Goal: Task Accomplishment & Management: Complete application form

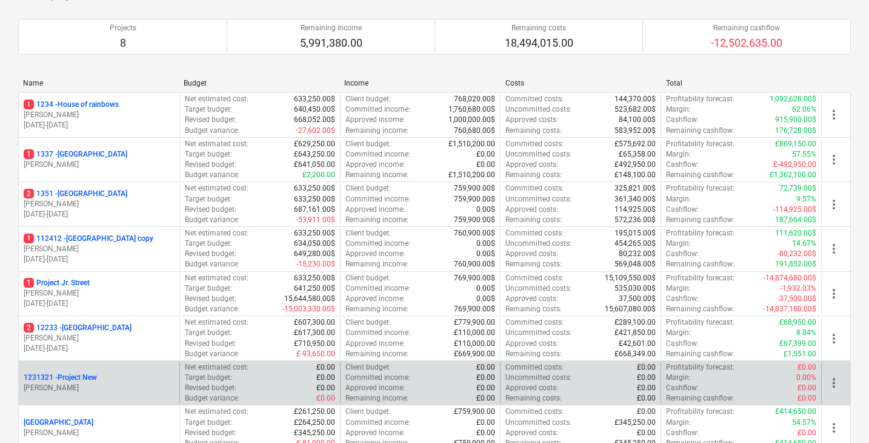
scroll to position [29, 0]
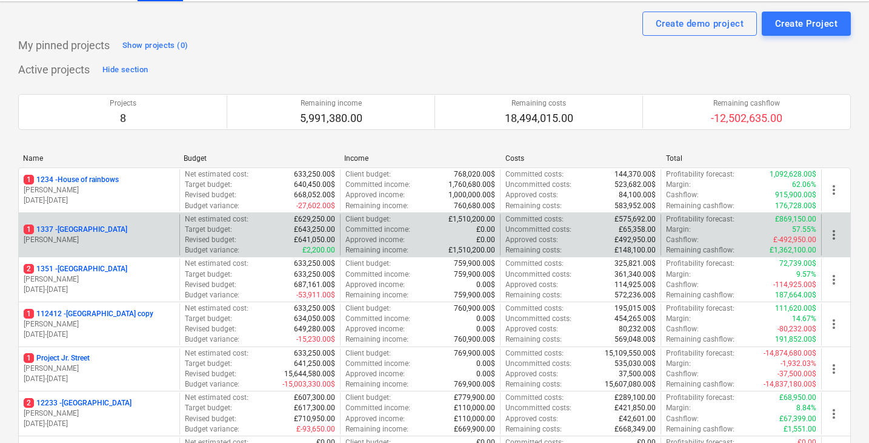
click at [124, 236] on p "[PERSON_NAME]" at bounding box center [99, 240] width 151 height 10
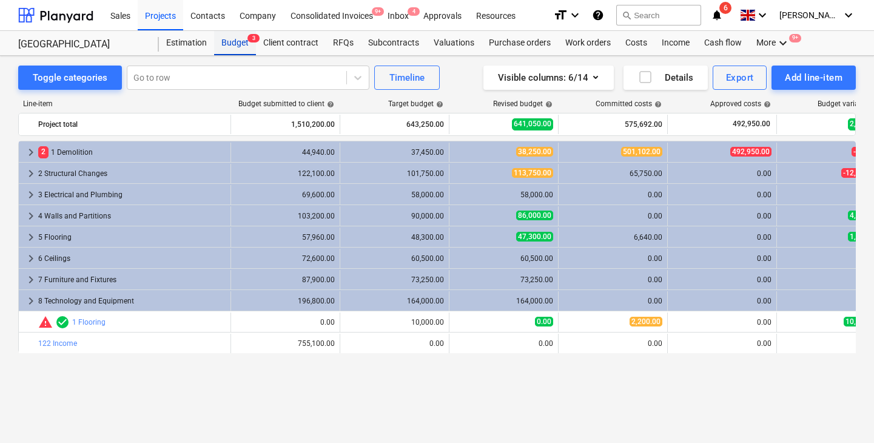
click at [246, 35] on div "Budget 3" at bounding box center [235, 43] width 42 height 24
click at [163, 18] on div "Projects" at bounding box center [160, 14] width 45 height 31
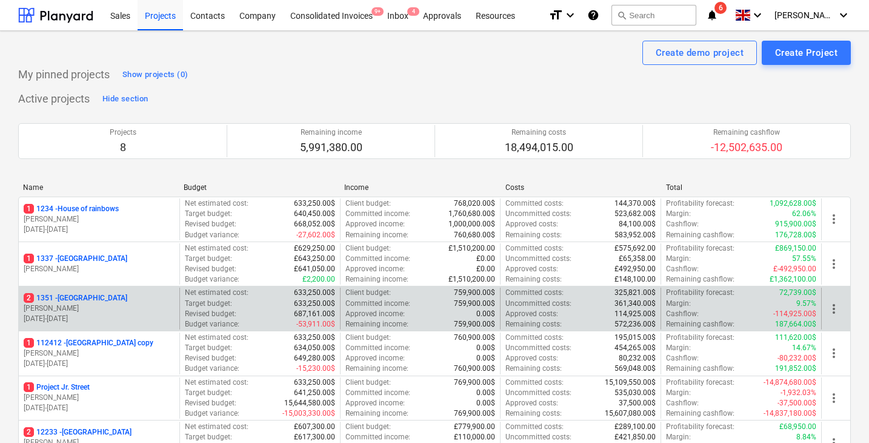
click at [102, 303] on p "[PERSON_NAME]" at bounding box center [99, 308] width 151 height 10
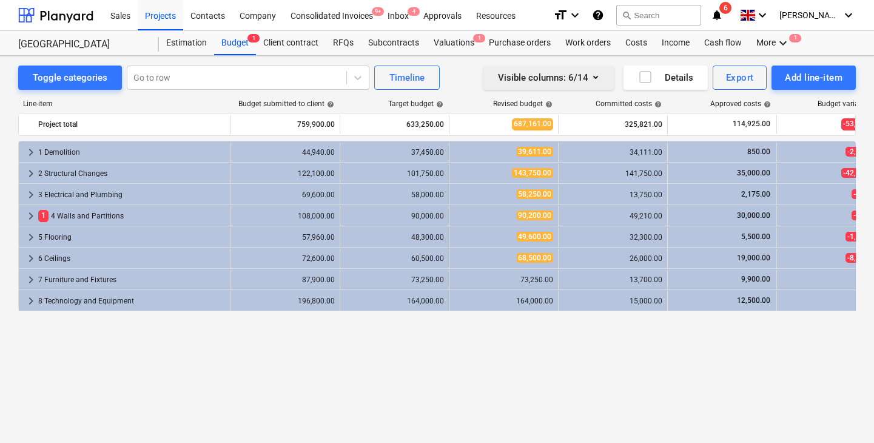
click at [601, 79] on icon "button" at bounding box center [595, 77] width 15 height 15
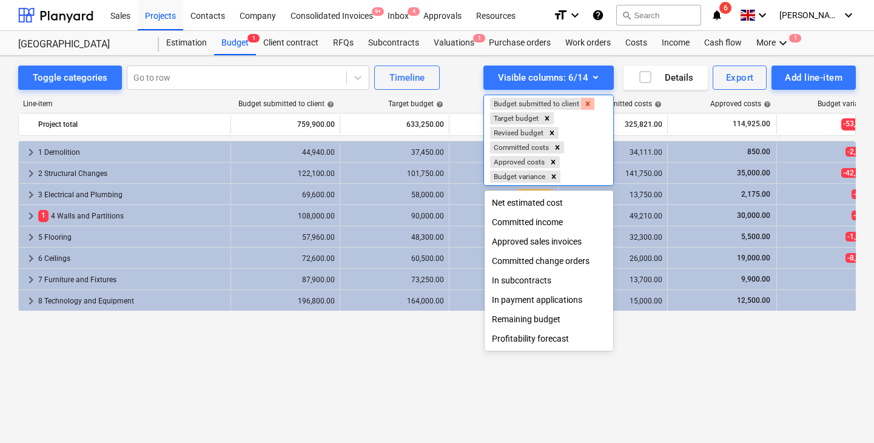
click at [590, 101] on icon "Remove Budget submitted to client" at bounding box center [587, 103] width 8 height 8
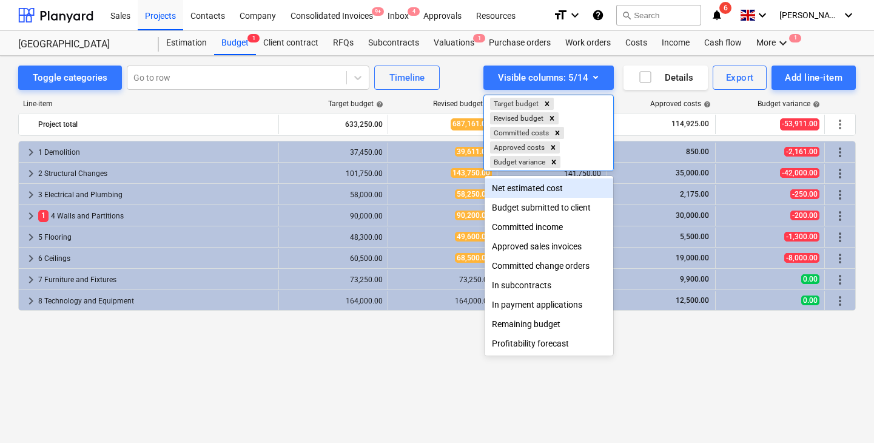
click at [301, 372] on div at bounding box center [437, 221] width 874 height 443
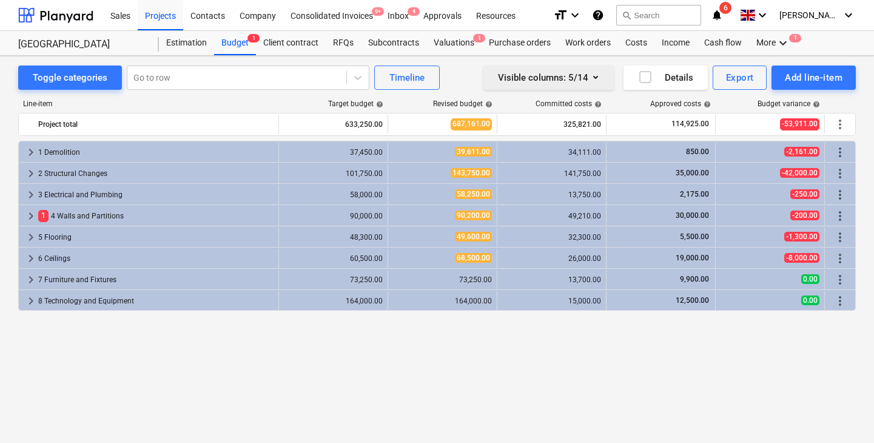
click at [574, 85] on div "Visible columns : 5/14" at bounding box center [548, 78] width 101 height 16
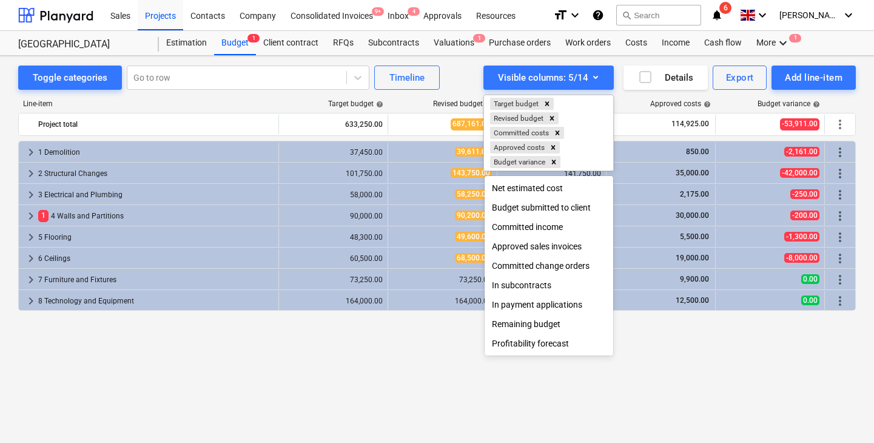
click at [458, 83] on div at bounding box center [437, 221] width 874 height 443
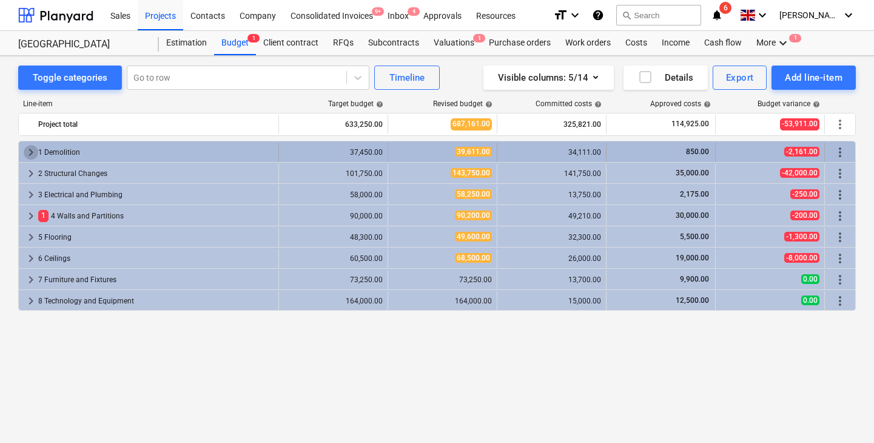
click at [29, 148] on span "keyboard_arrow_right" at bounding box center [31, 152] width 15 height 15
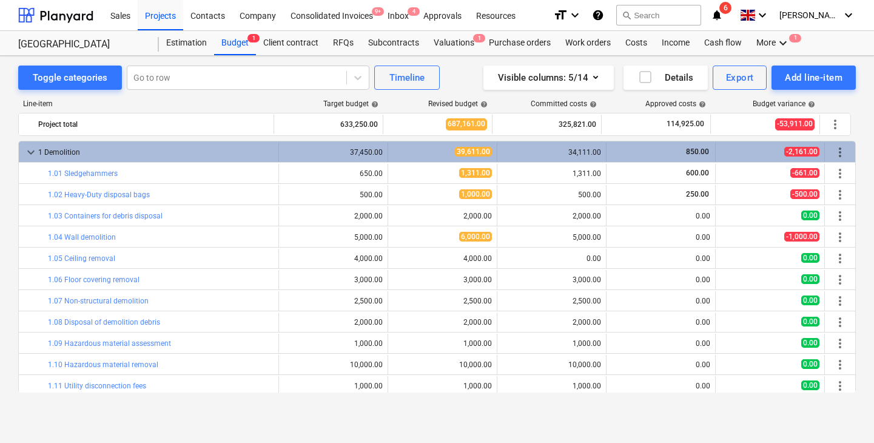
click at [33, 150] on span "keyboard_arrow_down" at bounding box center [31, 152] width 15 height 15
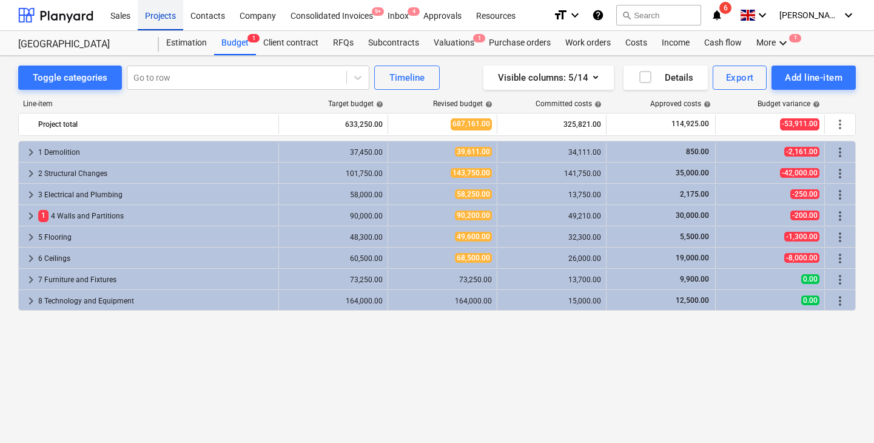
click at [162, 23] on div "Projects" at bounding box center [160, 14] width 45 height 31
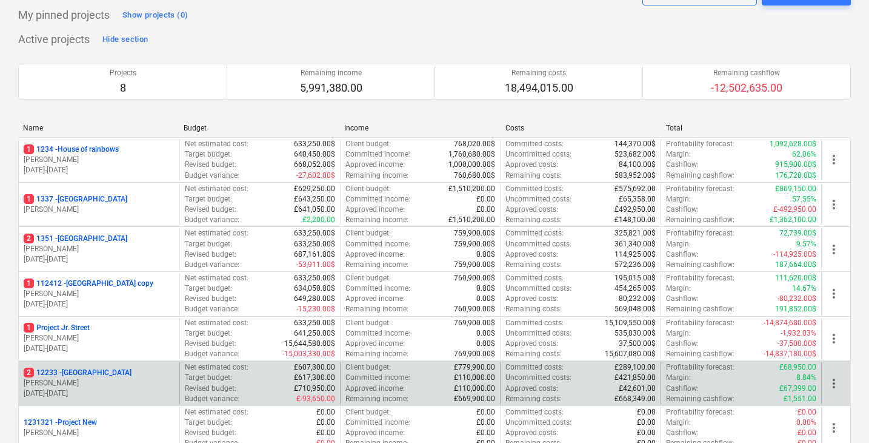
scroll to position [190, 0]
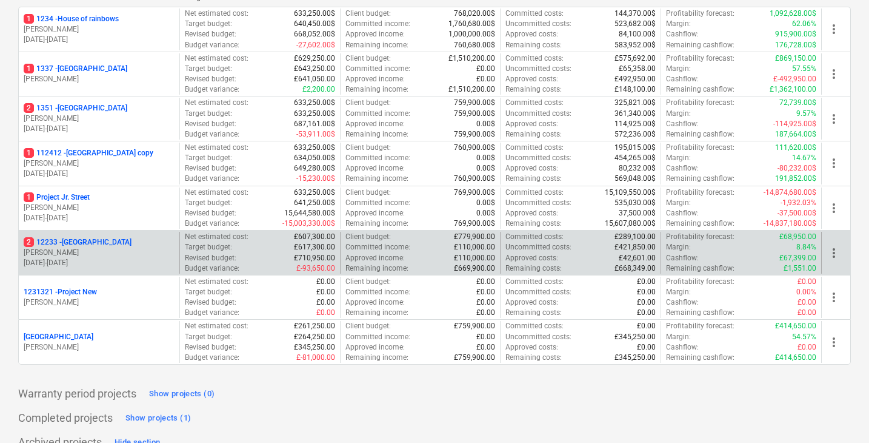
click at [149, 249] on p "[PERSON_NAME]" at bounding box center [99, 252] width 151 height 10
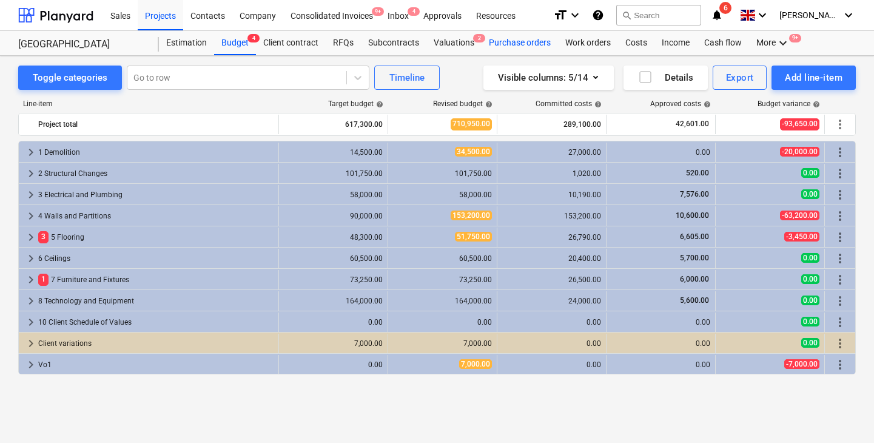
click at [512, 42] on div "Purchase orders" at bounding box center [519, 43] width 76 height 24
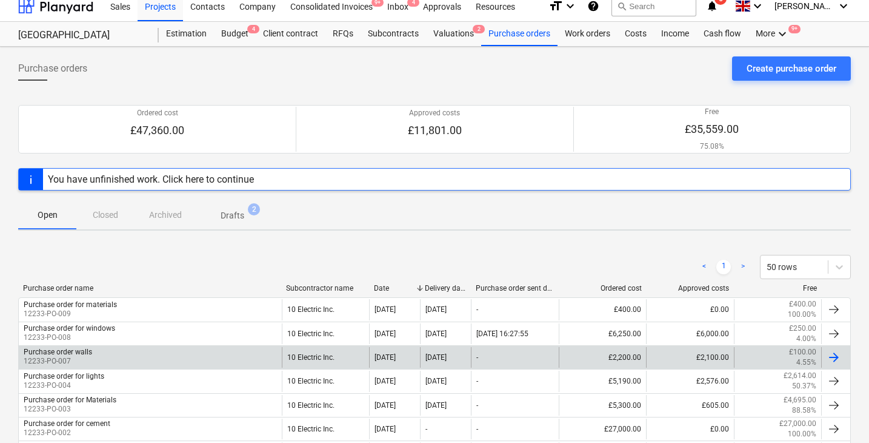
scroll to position [1, 0]
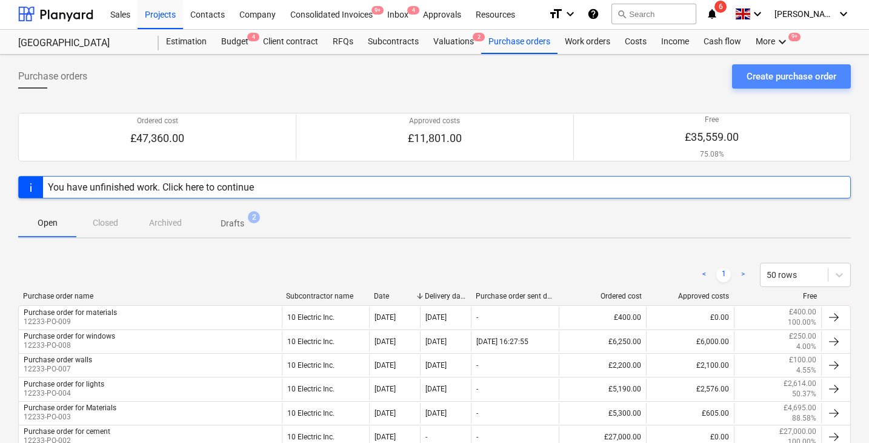
click at [789, 73] on div "Create purchase order" at bounding box center [792, 77] width 90 height 16
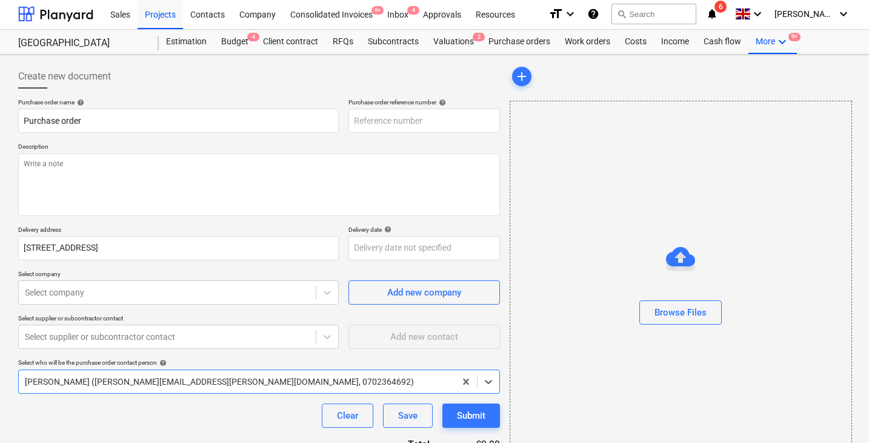
type textarea "x"
type input "12233-PO-010"
click at [175, 138] on div "Purchase order name help Purchase order Purchase order reference number help 12…" at bounding box center [259, 296] width 482 height 397
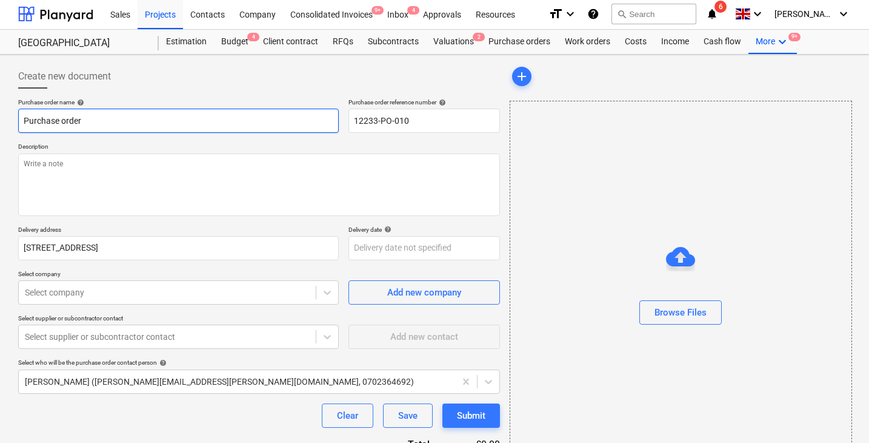
click at [176, 132] on input "Purchase order" at bounding box center [178, 121] width 321 height 24
type textarea "x"
type input "Purchase order"
type textarea "x"
type input "Purchase order f"
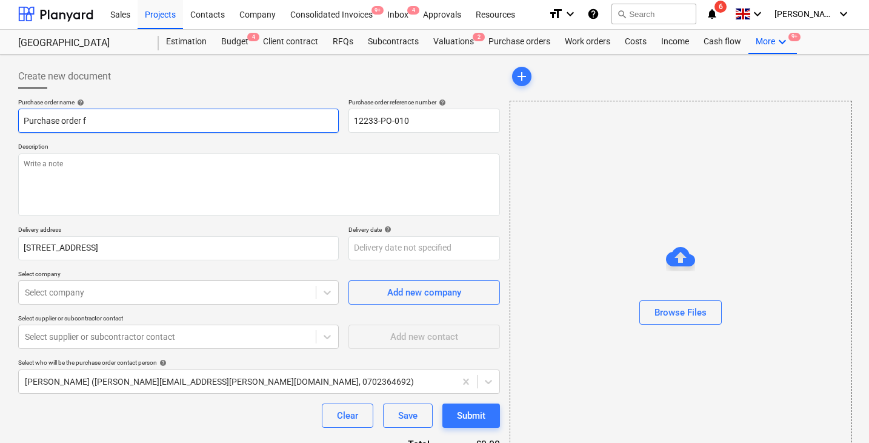
type textarea "x"
type input "Purchase order fo"
type textarea "x"
type input "Purchase order for"
type textarea "x"
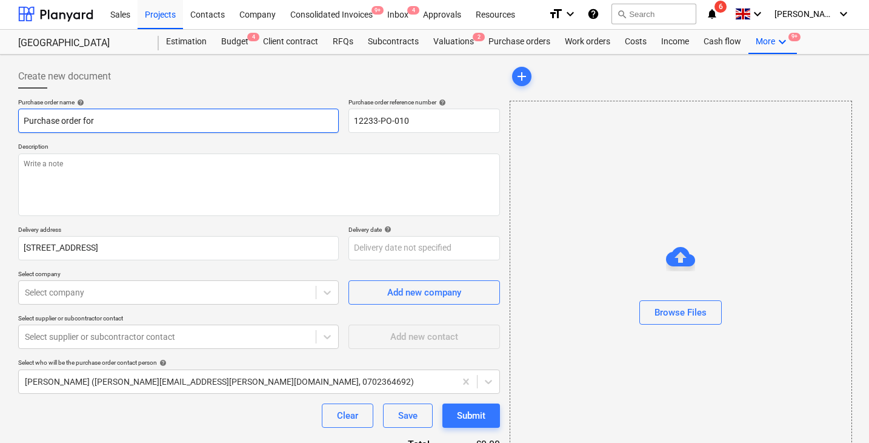
type input "Purchase order for"
type textarea "x"
type input "Purchase order for p"
type textarea "x"
type input "Purchase order for pa"
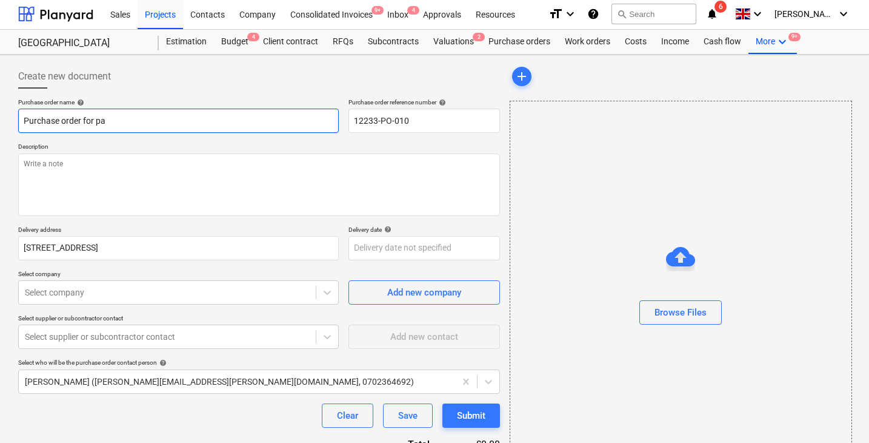
type textarea "x"
type input "Purchase order for pai"
type textarea "x"
type input "Purchase order for pain"
type textarea "x"
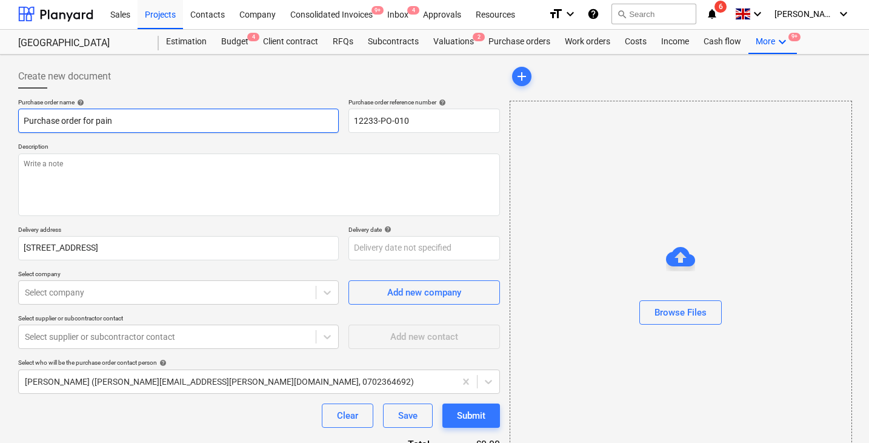
type input "Purchase order for paint"
type textarea "x"
type input "Purchase order for paint"
type textarea "x"
type input "Purchase order for paint"
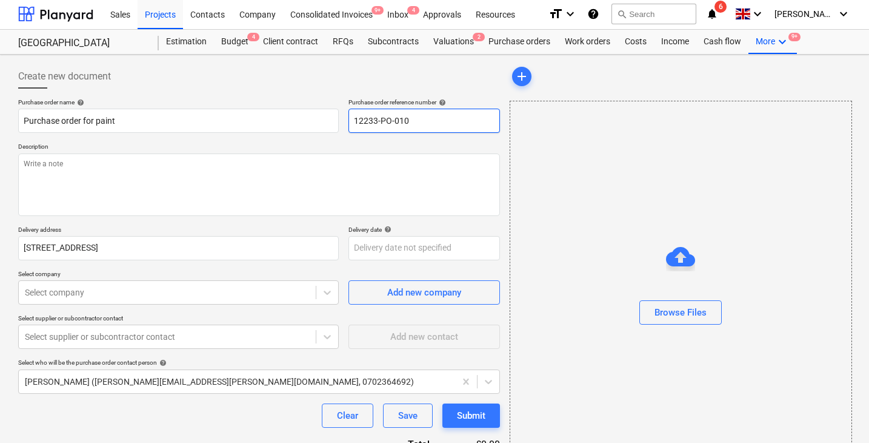
drag, startPoint x: 355, startPoint y: 116, endPoint x: 414, endPoint y: 118, distance: 58.8
click at [414, 118] on input "12233-PO-010" at bounding box center [425, 121] width 152 height 24
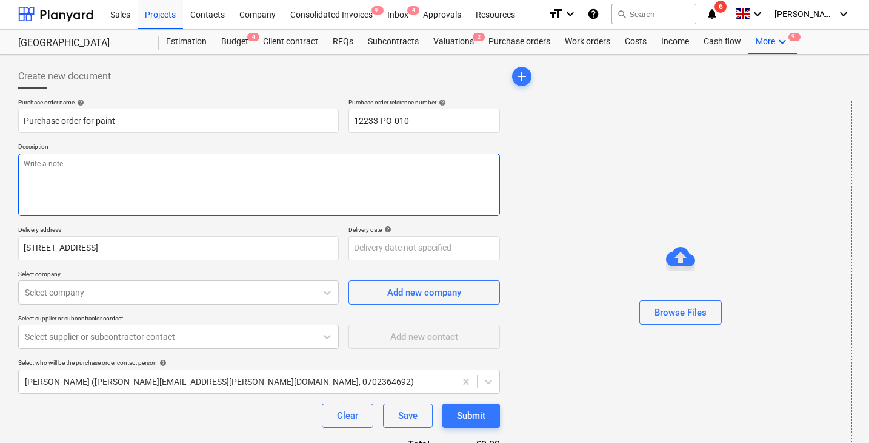
click at [61, 178] on textarea at bounding box center [259, 184] width 482 height 62
type textarea "x"
type textarea "W"
type textarea "x"
type textarea "We"
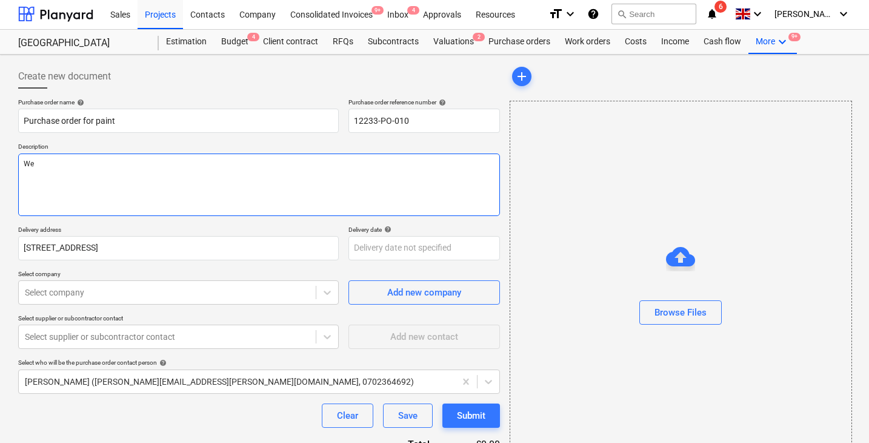
type textarea "x"
type textarea "We"
type textarea "x"
type textarea "We n"
type textarea "x"
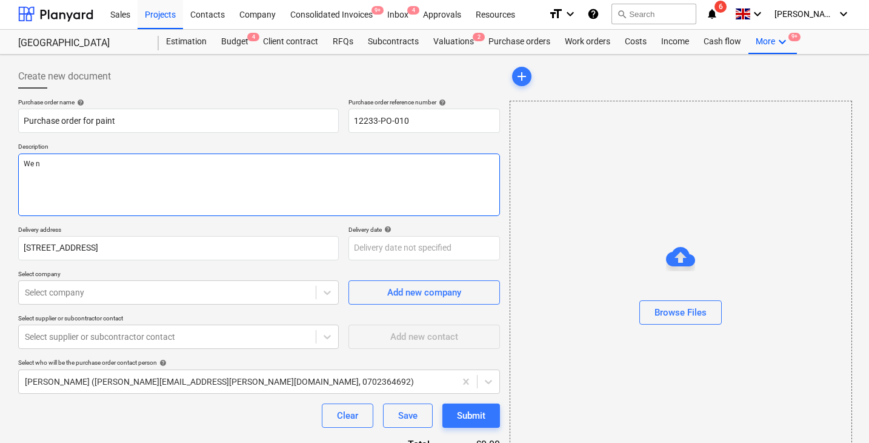
type textarea "We ne"
type textarea "x"
type textarea "We nee"
type textarea "x"
type textarea "We need"
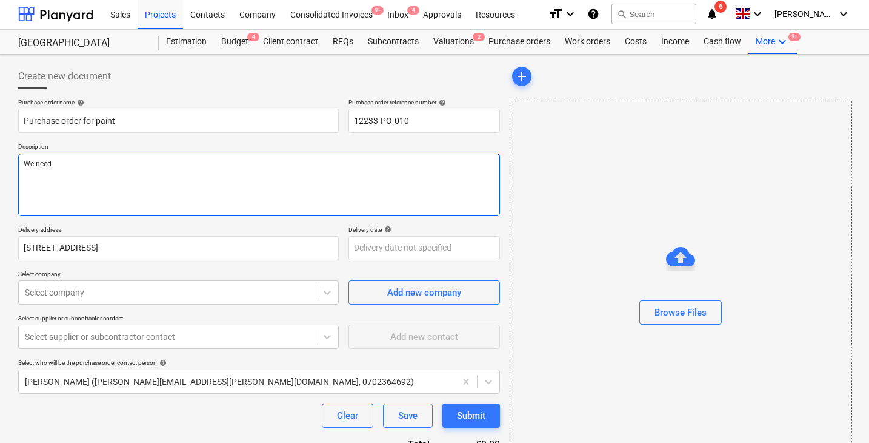
type textarea "x"
type textarea "We need"
type textarea "x"
type textarea "We need p"
type textarea "x"
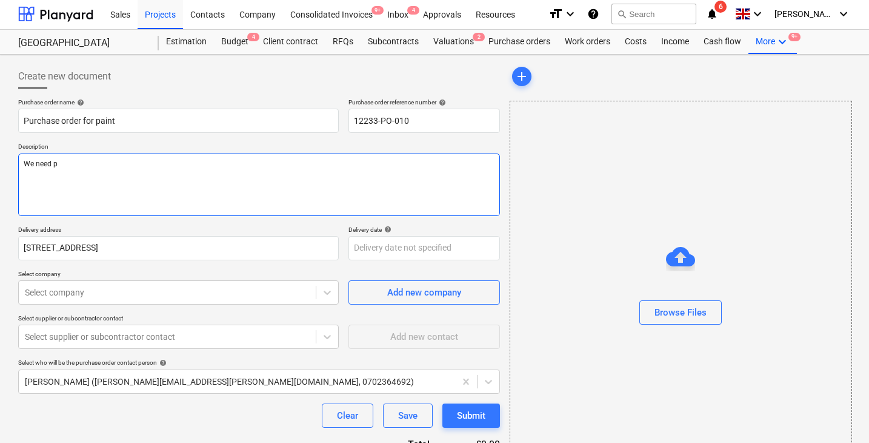
type textarea "We need pi"
type textarea "x"
type textarea "We need p"
type textarea "x"
type textarea "We need pa"
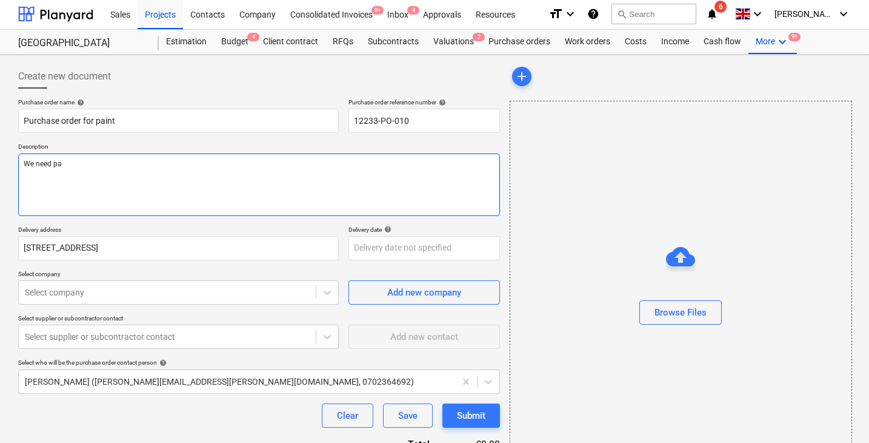
type textarea "x"
type textarea "We need pai"
type textarea "x"
type textarea "We need pain"
type textarea "x"
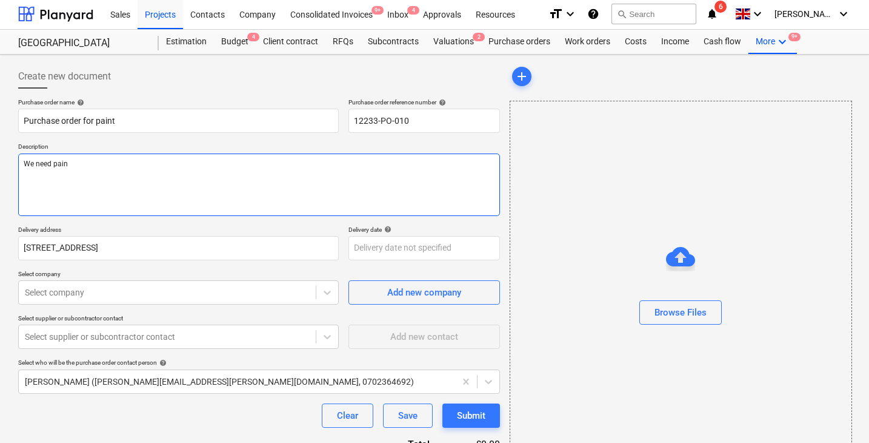
type textarea "We need paint"
type textarea "x"
type textarea "We need paint"
type textarea "x"
type textarea "We need paint t"
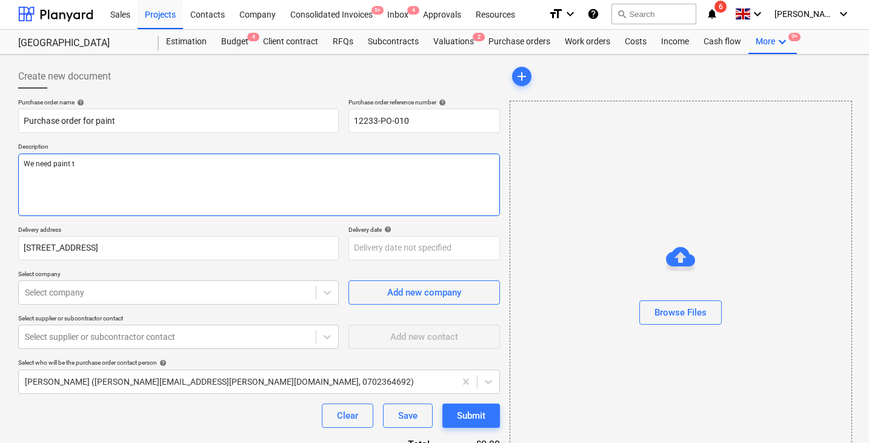
type textarea "x"
type textarea "We need paint to"
type textarea "x"
type textarea "We need paint to"
type textarea "x"
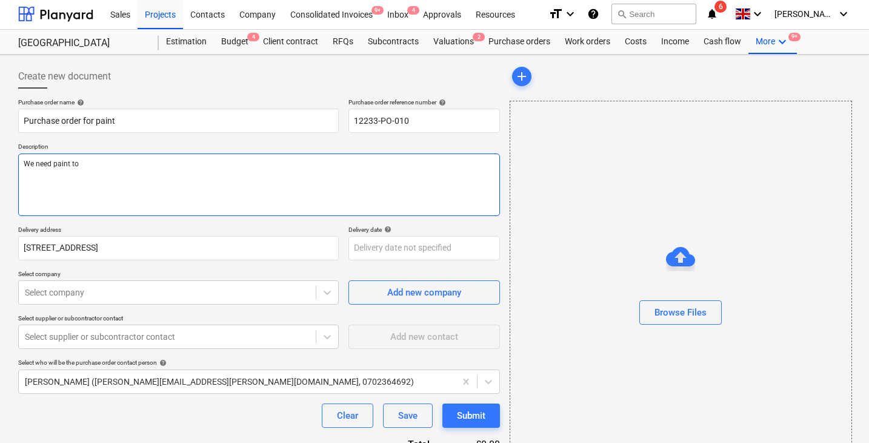
type textarea "We need paint to m"
type textarea "x"
type textarea "We need paint to my"
type textarea "x"
type textarea "We need paint to my"
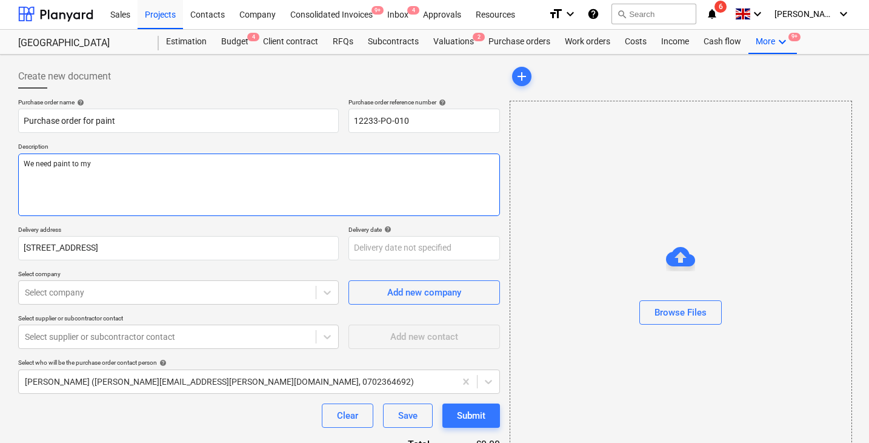
type textarea "x"
type textarea "We need paint to my p"
type textarea "x"
type textarea "We need paint to my pr"
type textarea "x"
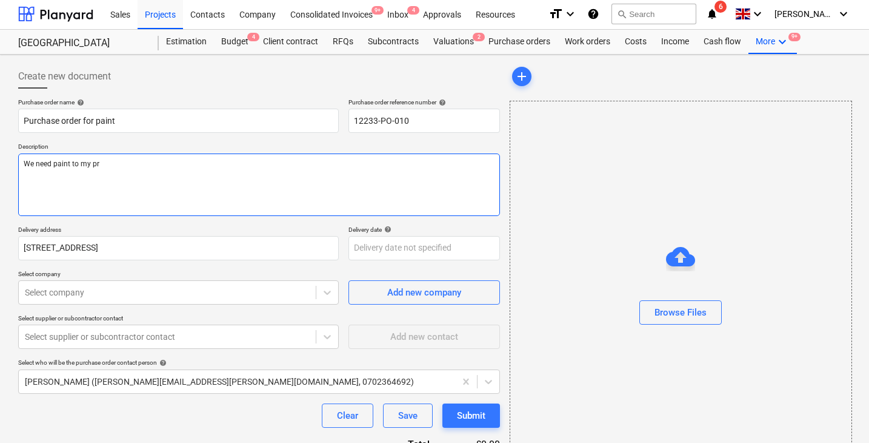
type textarea "We need paint to my pro"
type textarea "x"
type textarea "We need paint to my proj"
type textarea "x"
type textarea "We need paint to my proje"
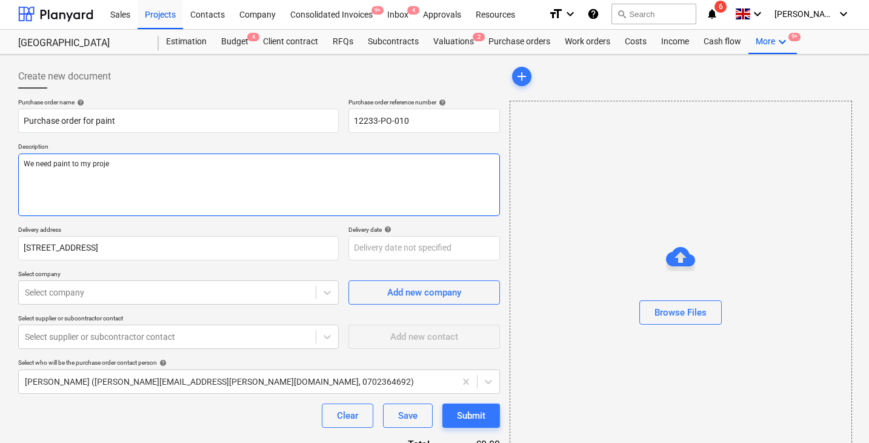
type textarea "x"
type textarea "We need paint to my projec"
type textarea "x"
type textarea "We need paint to my project"
type textarea "x"
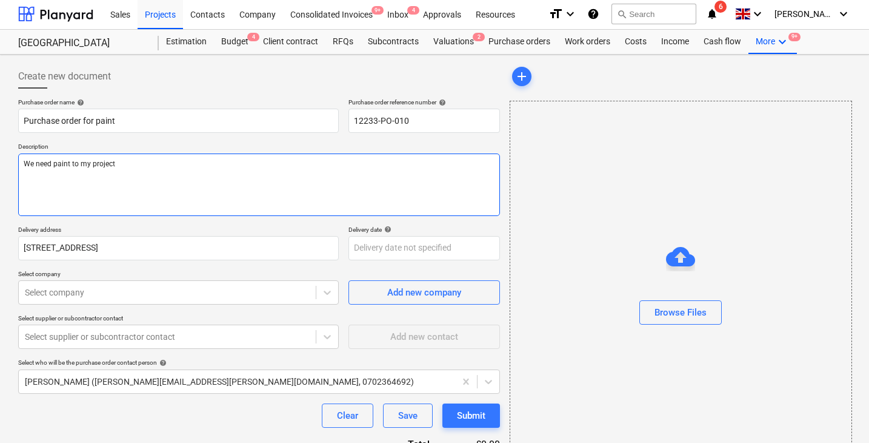
type textarea "We need paint to my project"
type textarea "x"
type textarea "We need paint to my project"
type textarea "x"
type textarea "We need paint to my project."
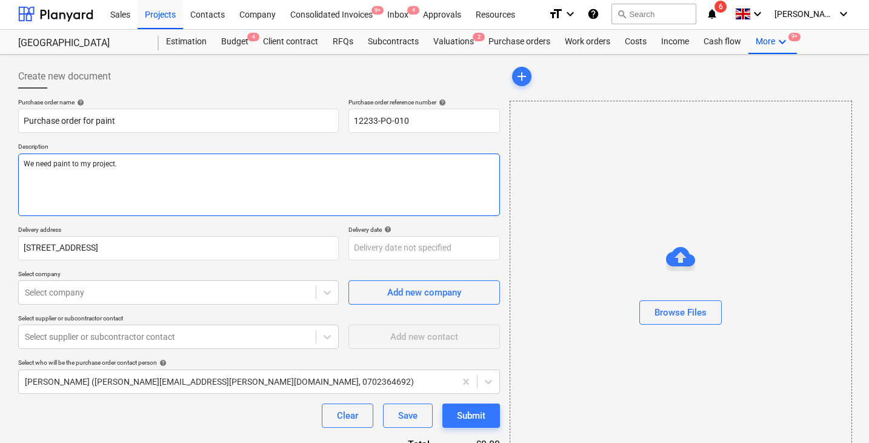
type textarea "x"
type textarea "We need paint to my project.,"
type textarea "x"
type textarea "We need paint to my project."
type textarea "x"
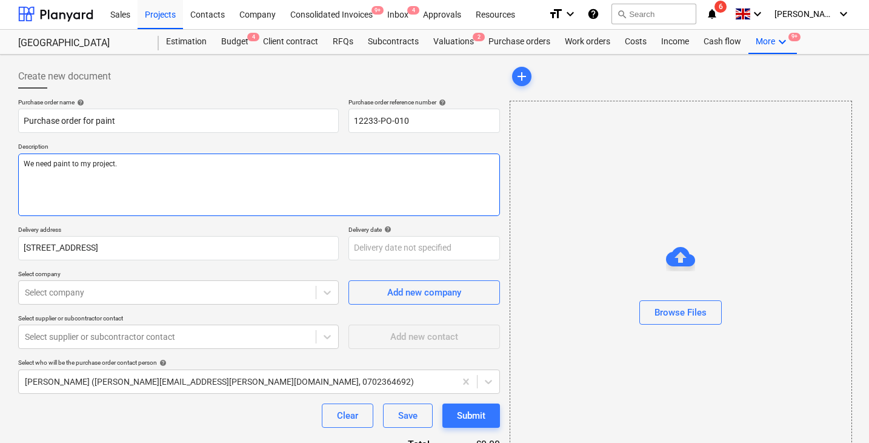
type textarea "We need paint to my project"
type textarea "x"
type textarea "We need paint to my project"
type textarea "x"
type textarea "We need paint to my project ,"
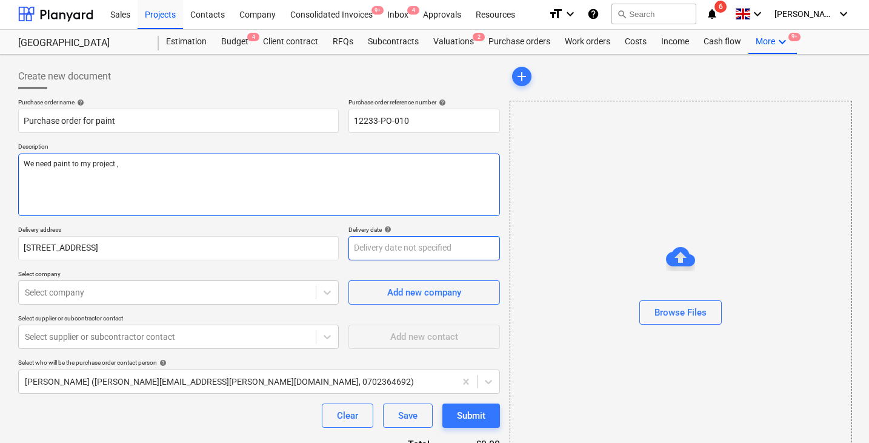
type textarea "x"
type textarea "We need paint to my project ,"
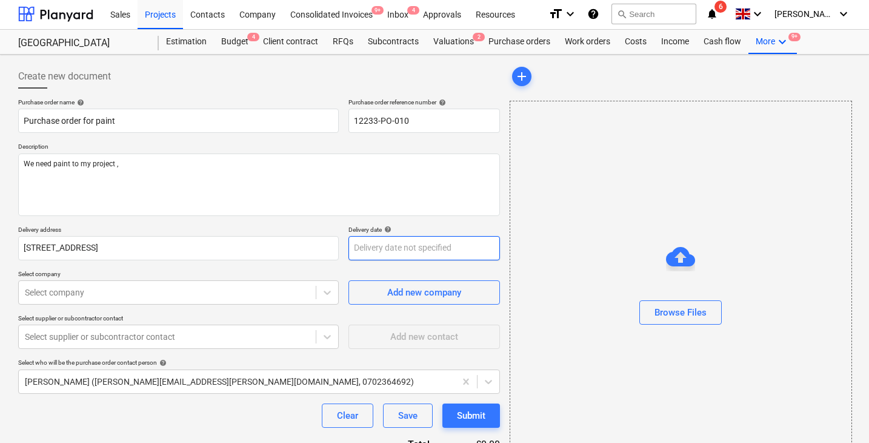
click at [367, 250] on body "Sales Projects Contacts Company Consolidated Invoices 9+ Inbox 4 Approvals Reso…" at bounding box center [434, 220] width 869 height 443
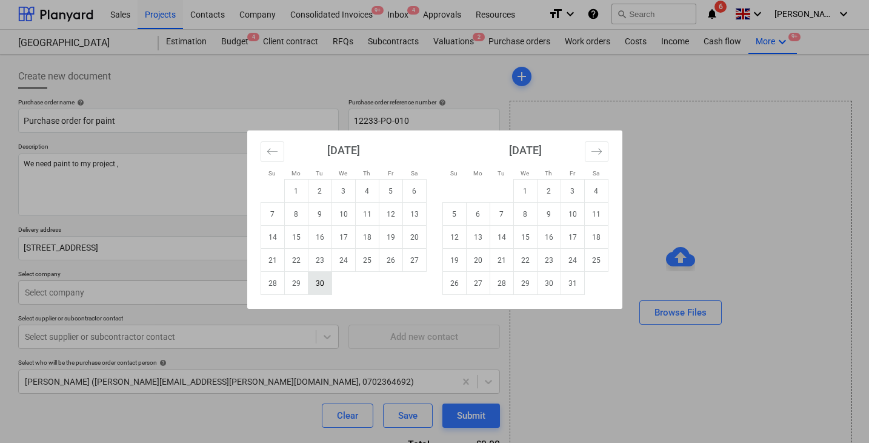
click at [327, 284] on td "30" at bounding box center [320, 283] width 24 height 23
type textarea "x"
type input "[DATE]"
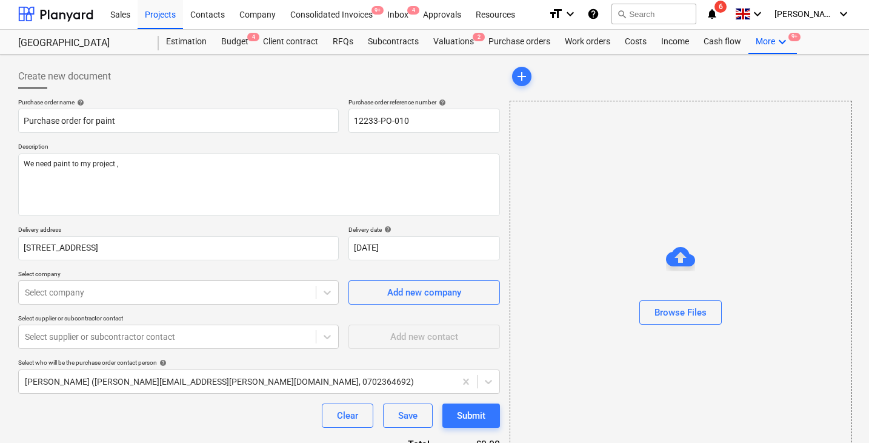
click at [278, 261] on div "Purchase order name help Purchase order for paint Purchase order reference numb…" at bounding box center [259, 296] width 482 height 397
click at [182, 293] on div "Select company" at bounding box center [178, 292] width 321 height 24
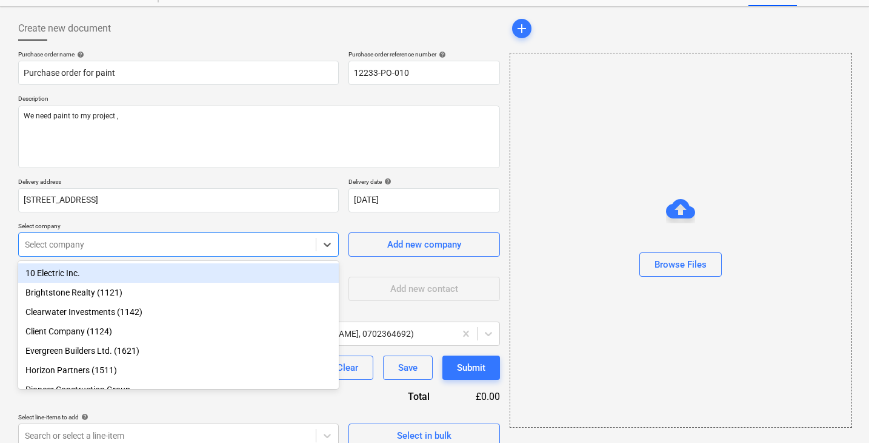
scroll to position [54, 0]
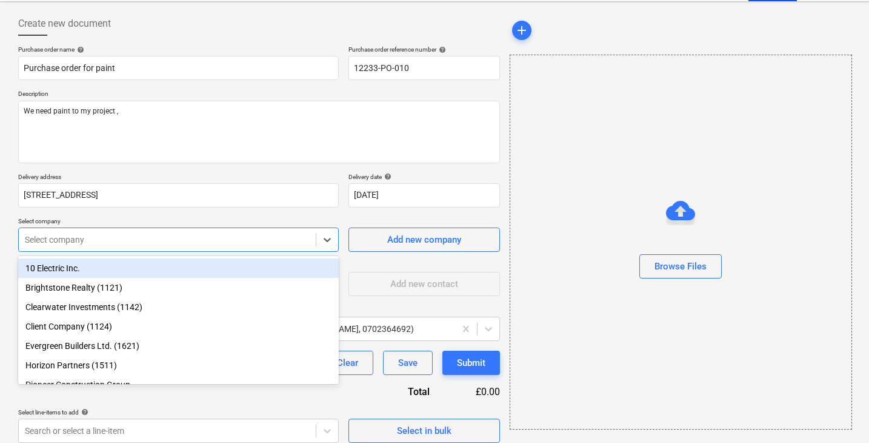
click at [151, 272] on div "10 Electric Inc." at bounding box center [178, 267] width 321 height 19
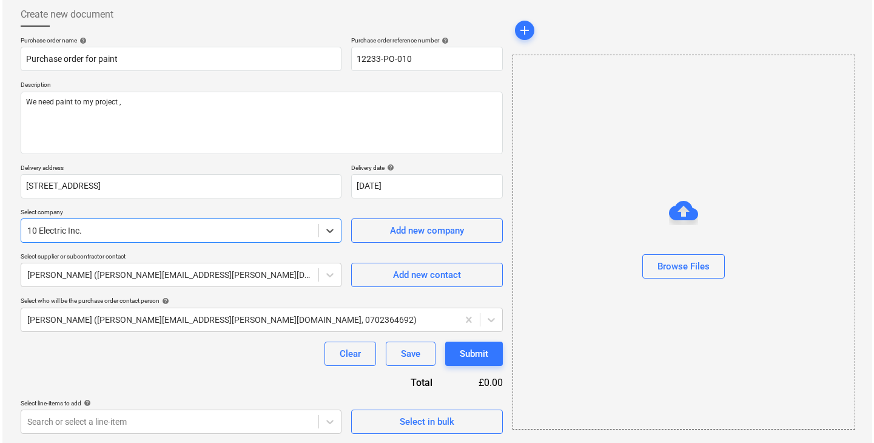
scroll to position [62, 0]
click at [397, 418] on div "Select in bulk" at bounding box center [424, 422] width 55 height 16
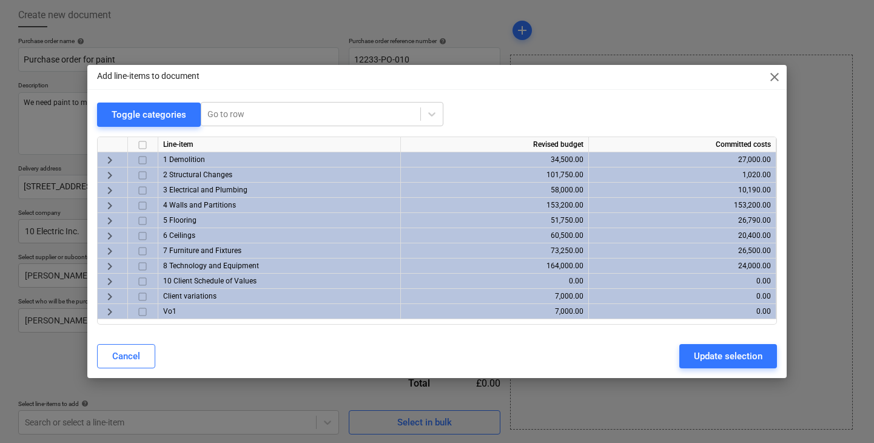
click at [107, 233] on span "keyboard_arrow_right" at bounding box center [109, 236] width 15 height 15
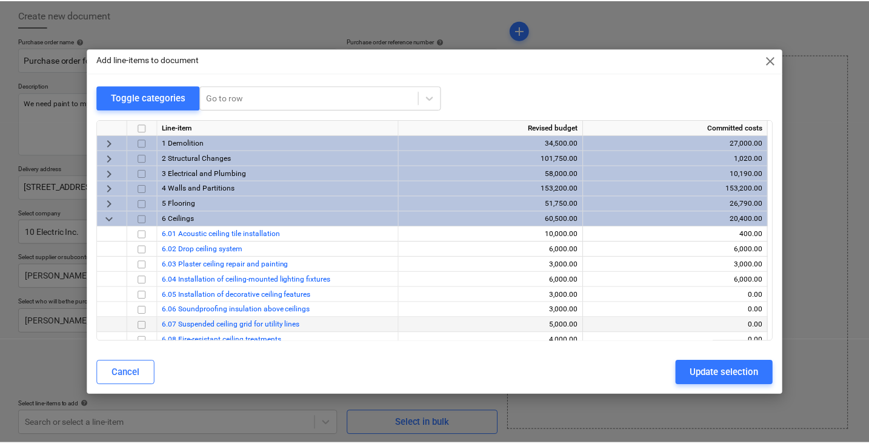
scroll to position [25, 0]
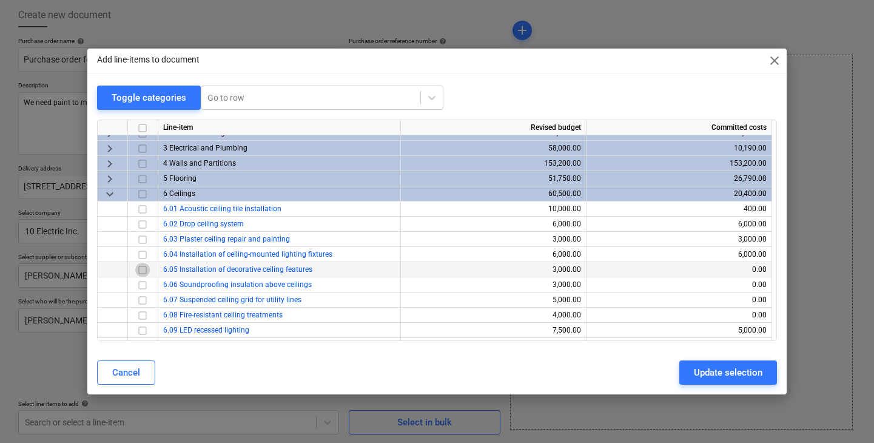
click at [141, 270] on input "checkbox" at bounding box center [142, 270] width 15 height 15
click at [139, 280] on input "checkbox" at bounding box center [142, 285] width 15 height 15
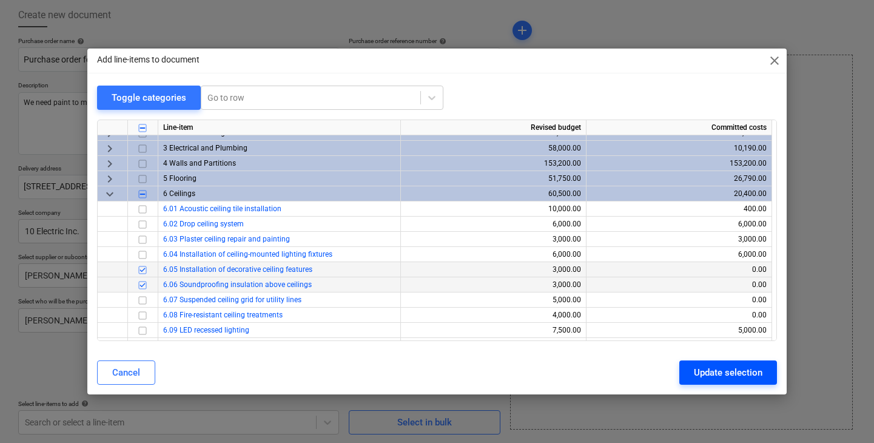
click at [728, 366] on div "Update selection" at bounding box center [728, 372] width 69 height 16
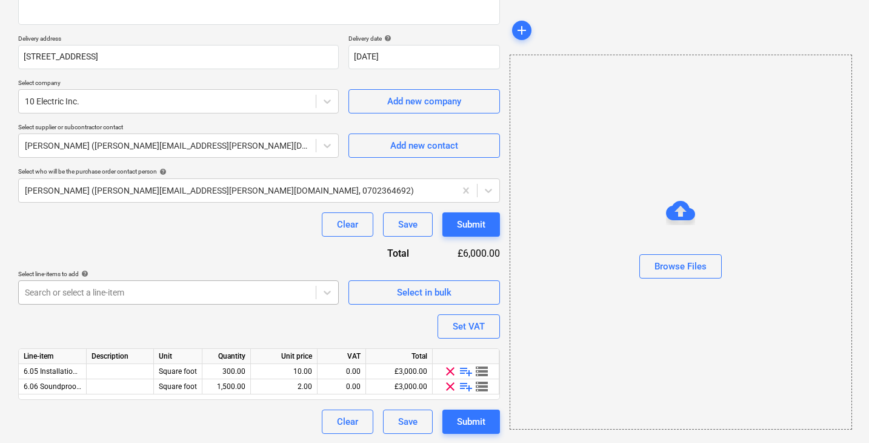
scroll to position [192, 0]
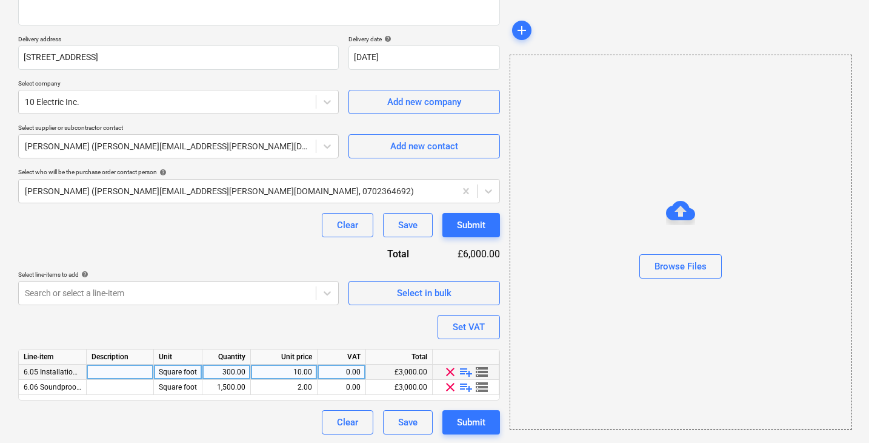
click at [465, 367] on span "playlist_add" at bounding box center [466, 371] width 15 height 15
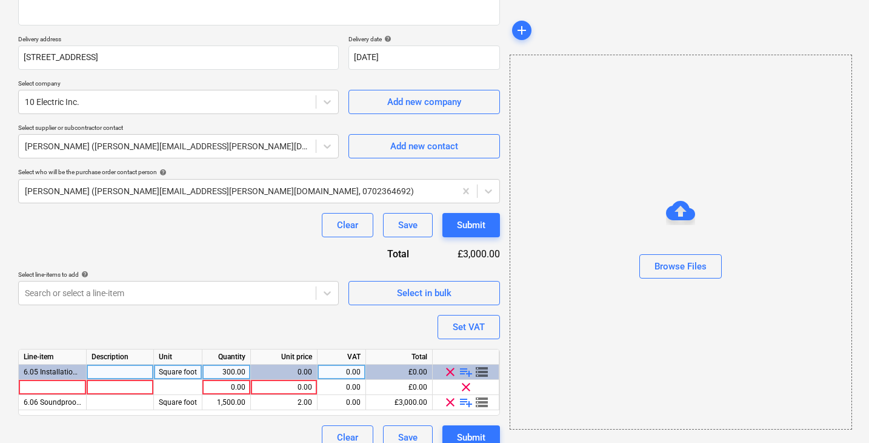
click at [465, 367] on span "playlist_add" at bounding box center [466, 371] width 15 height 15
type textarea "x"
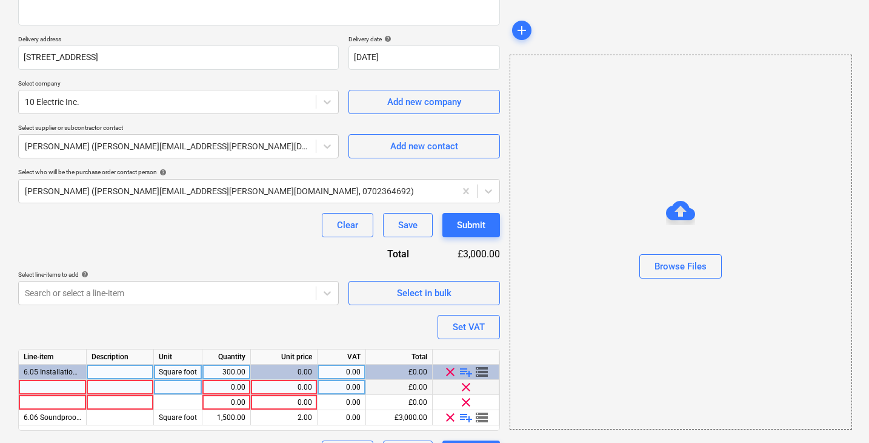
click at [53, 387] on div at bounding box center [53, 387] width 68 height 15
type input "Paint typ 1"
type textarea "x"
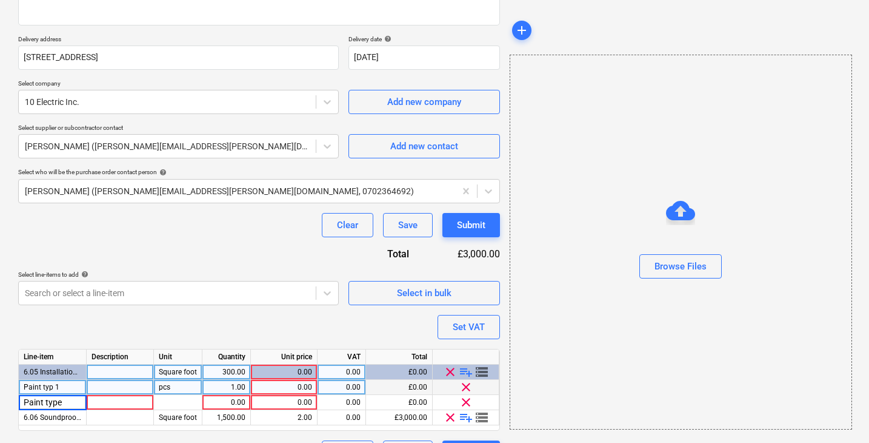
type input "Paint type 2"
type textarea "x"
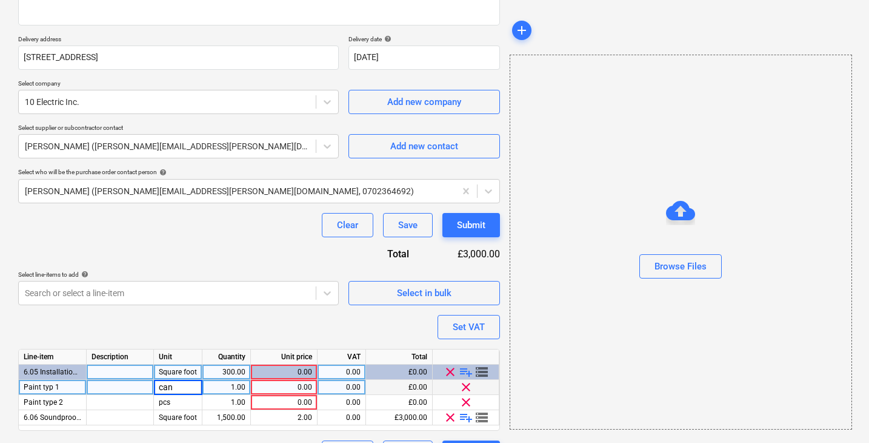
type input "cans"
type textarea "x"
type input "cans"
type textarea "x"
click at [232, 387] on div "1.00" at bounding box center [226, 387] width 38 height 15
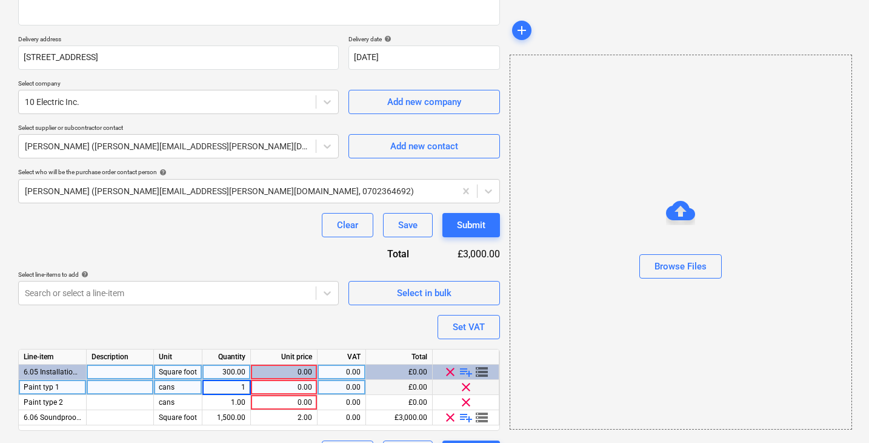
type input "5"
type textarea "x"
type input "10"
type textarea "x"
type input "150"
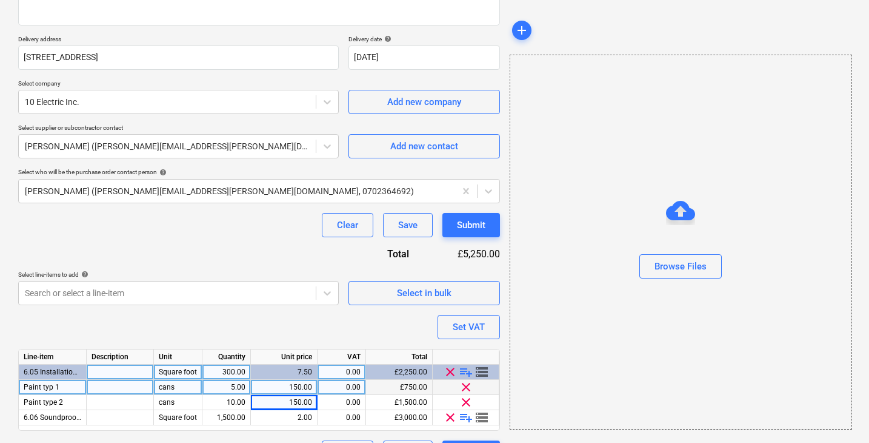
click at [492, 376] on div "clear playlist_add storage" at bounding box center [466, 371] width 67 height 15
click at [481, 370] on span "storage" at bounding box center [482, 371] width 15 height 15
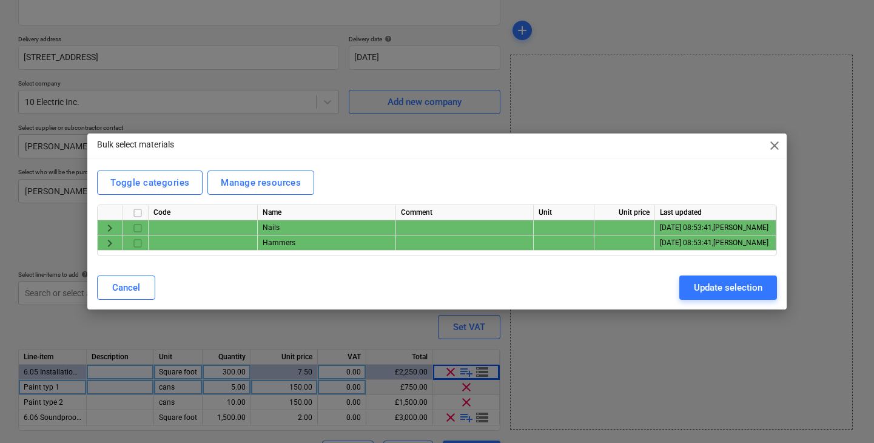
click at [110, 226] on span "keyboard_arrow_right" at bounding box center [109, 228] width 15 height 15
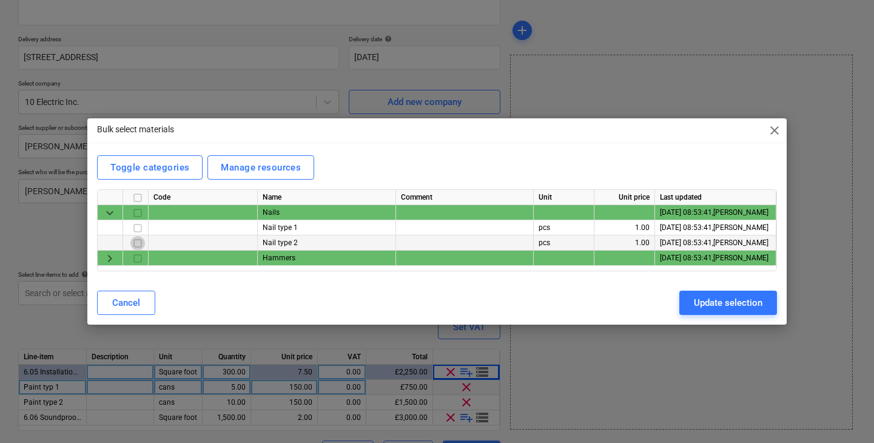
click at [134, 241] on input "checkbox" at bounding box center [137, 243] width 15 height 15
click at [694, 296] on div "Update selection" at bounding box center [728, 303] width 69 height 16
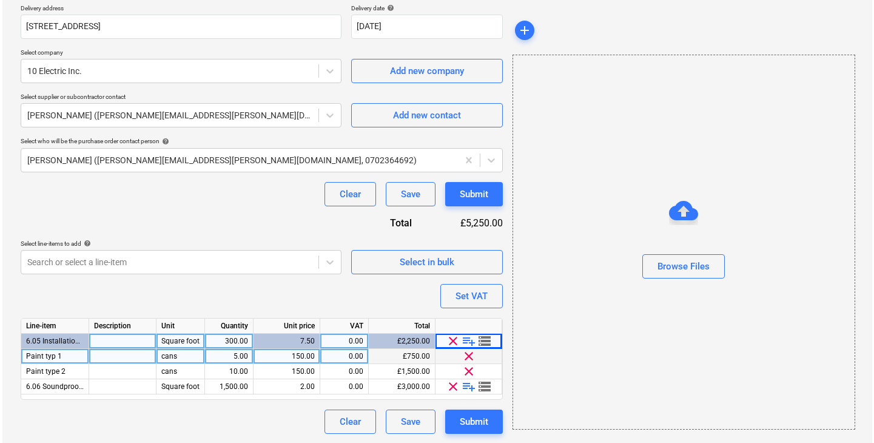
scroll to position [222, 0]
click at [476, 190] on div "Submit" at bounding box center [471, 195] width 28 height 16
type textarea "x"
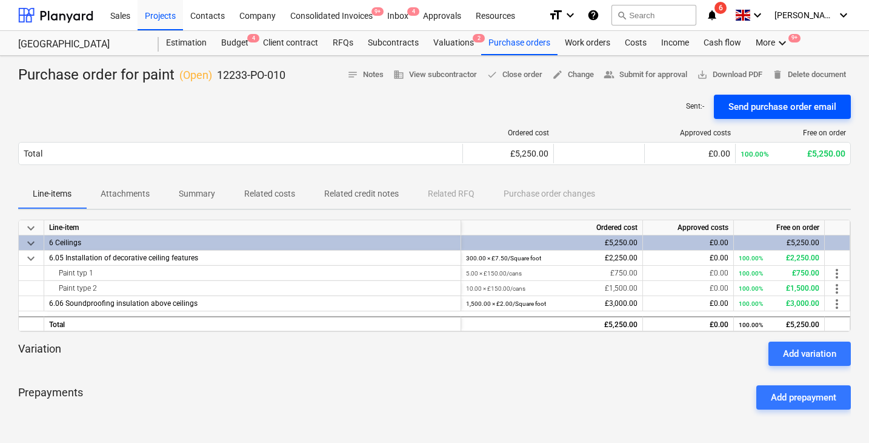
click at [777, 108] on div "Send purchase order email" at bounding box center [783, 107] width 108 height 16
click at [708, 65] on button "save_alt Download PDF" at bounding box center [729, 74] width 75 height 19
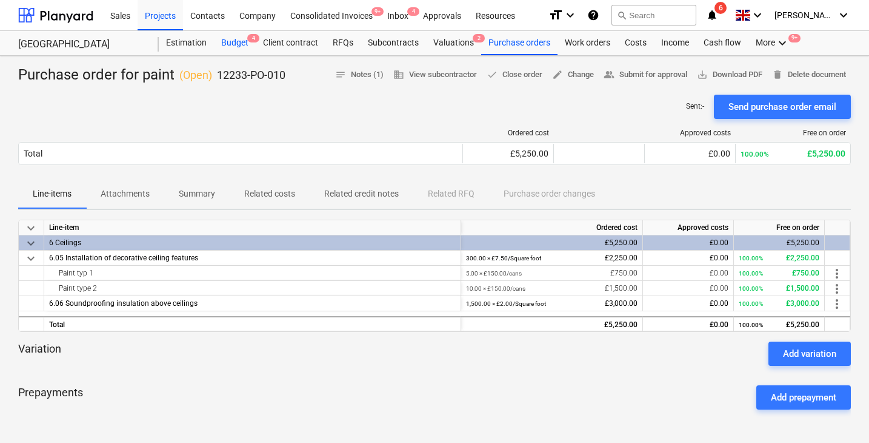
click at [241, 37] on div "Budget 4" at bounding box center [235, 43] width 42 height 24
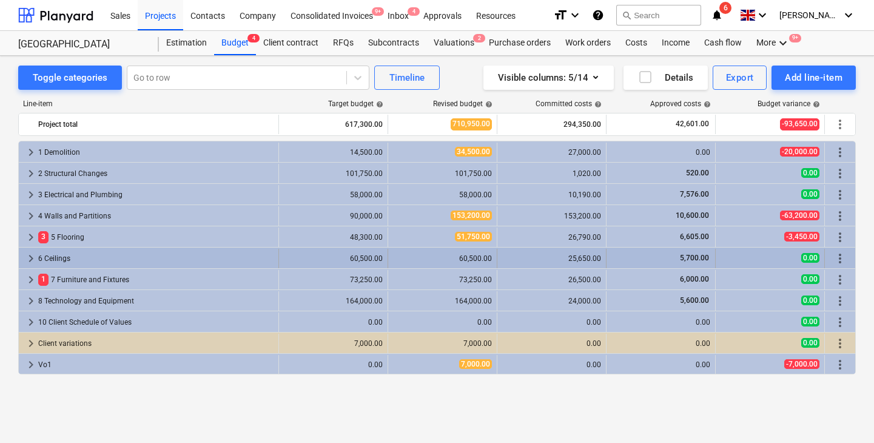
click at [29, 261] on span "keyboard_arrow_right" at bounding box center [31, 258] width 15 height 15
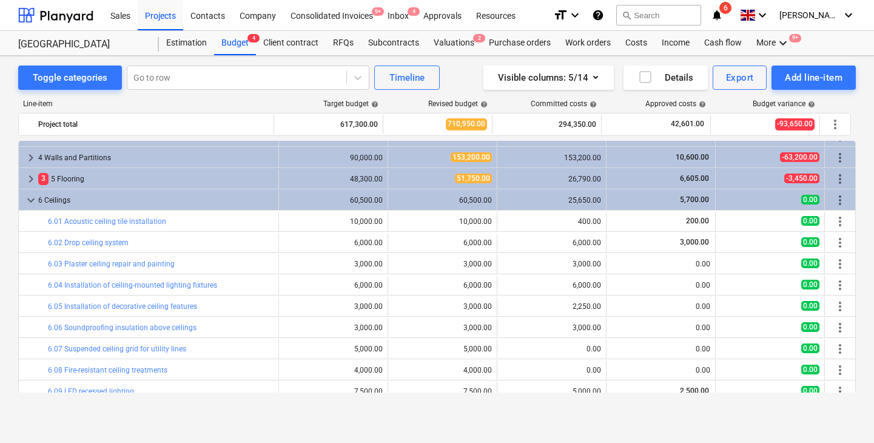
scroll to position [59, 0]
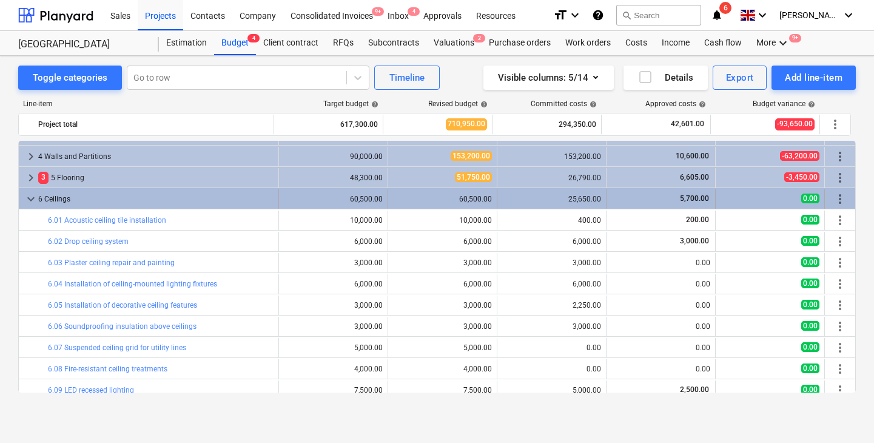
click at [32, 197] on span "keyboard_arrow_down" at bounding box center [31, 199] width 15 height 15
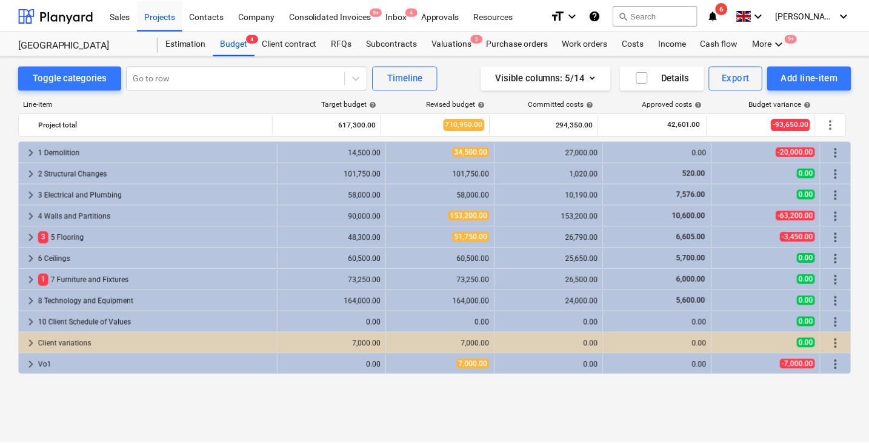
scroll to position [0, 0]
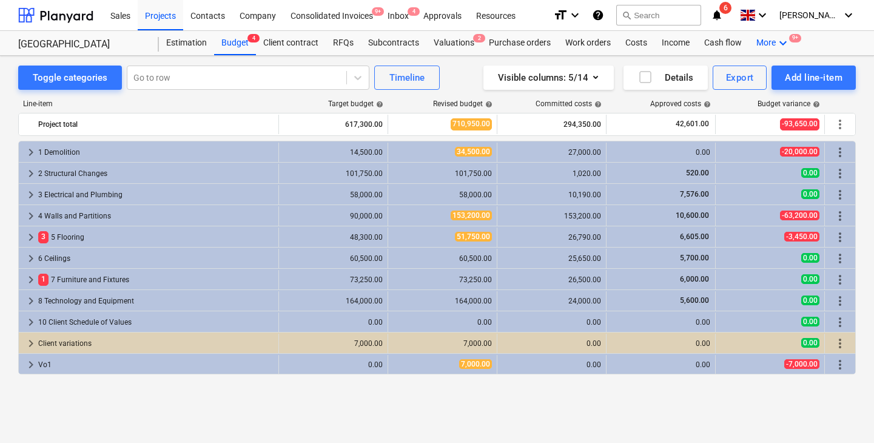
click at [765, 41] on div "More keyboard_arrow_down 9+" at bounding box center [773, 43] width 49 height 24
click at [734, 70] on div "Files" at bounding box center [761, 72] width 58 height 10
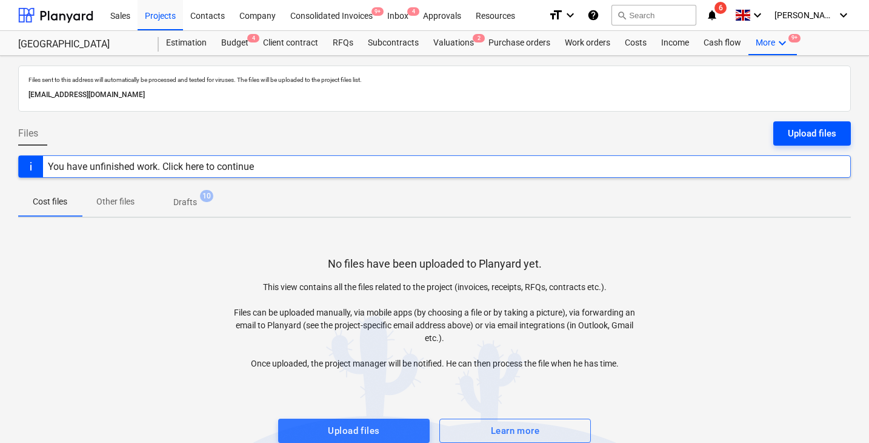
click at [785, 135] on button "Upload files" at bounding box center [813, 133] width 78 height 24
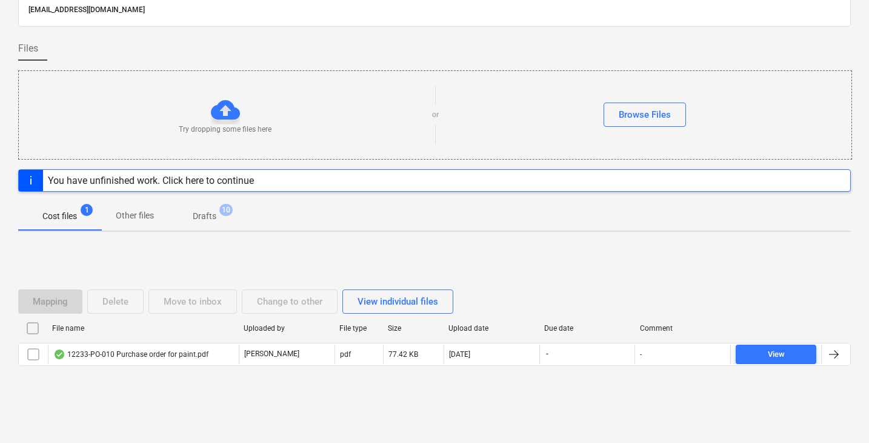
scroll to position [84, 0]
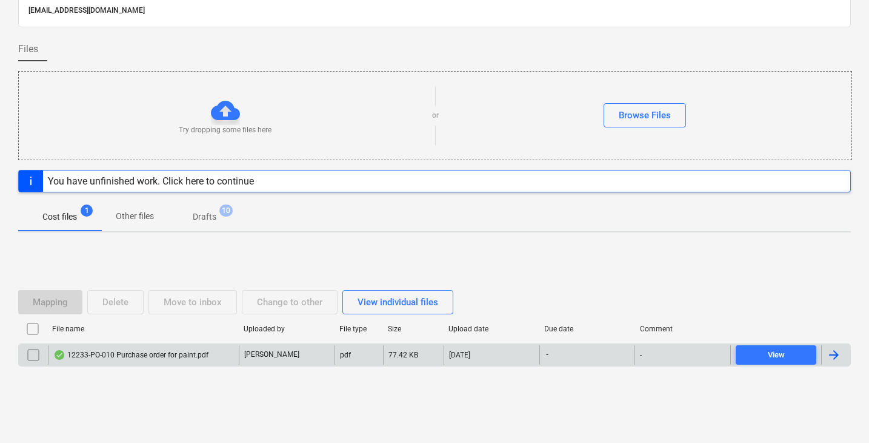
click at [172, 353] on div "12233-PO-010 Purchase order for paint.pdf" at bounding box center [130, 355] width 155 height 10
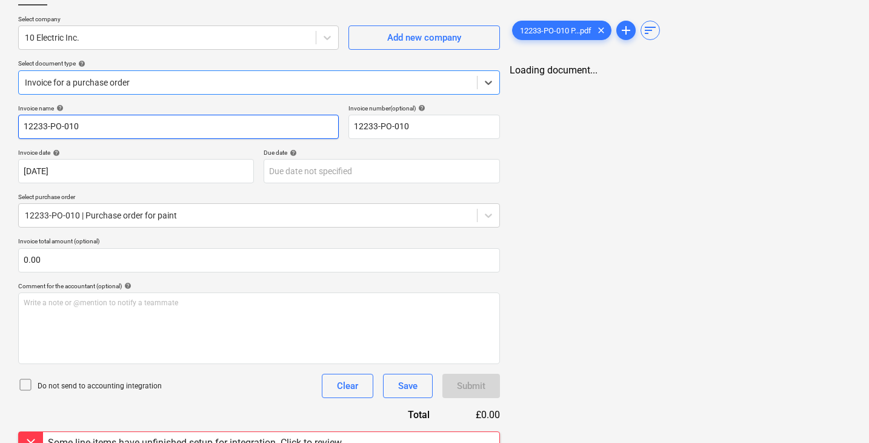
type input "12233-PO-010"
type input "[DATE]"
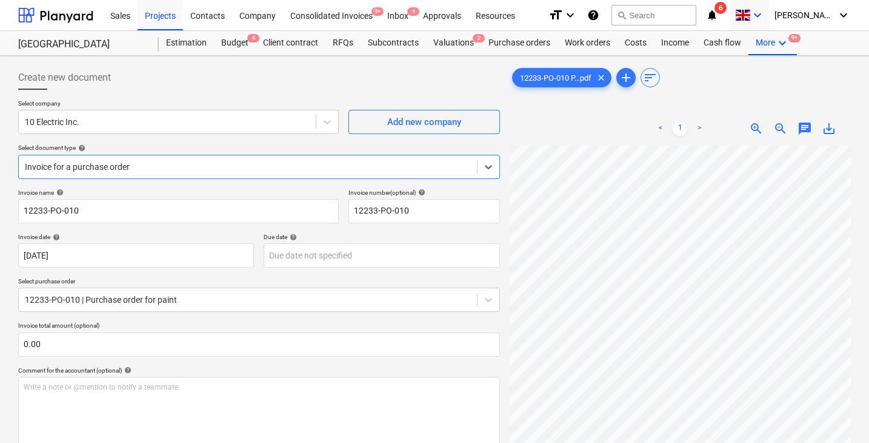
click at [765, 30] on div "keyboard_arrow_down" at bounding box center [750, 15] width 30 height 30
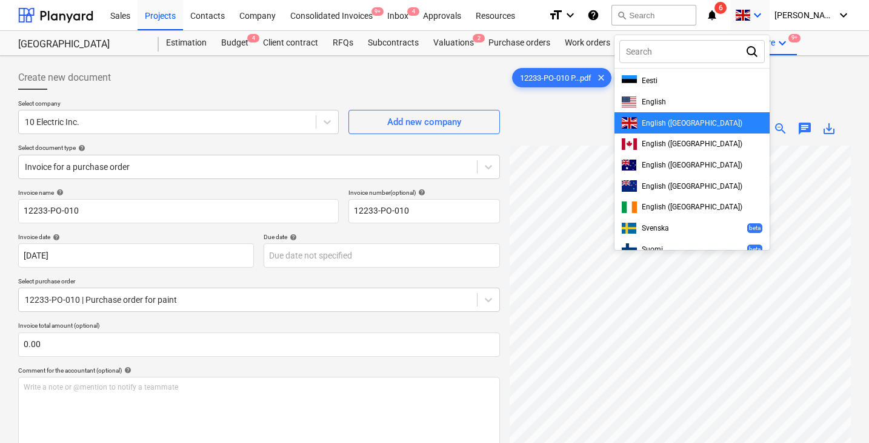
click at [849, 70] on div at bounding box center [434, 221] width 869 height 443
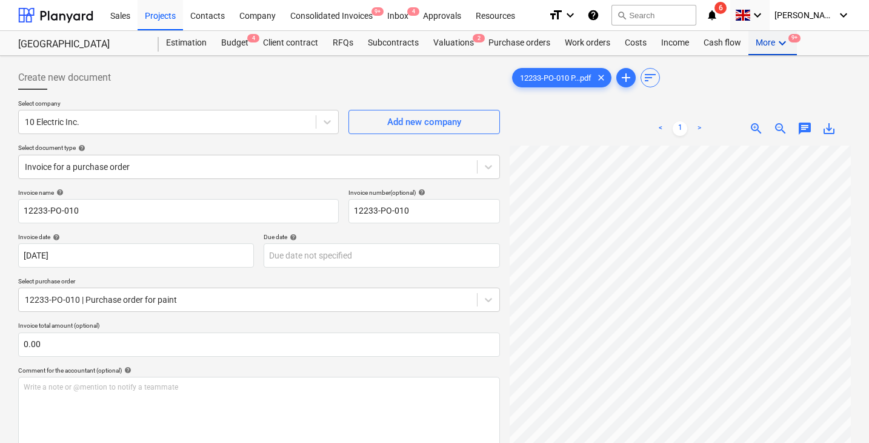
click at [791, 55] on div "More keyboard_arrow_down 9+" at bounding box center [773, 43] width 49 height 24
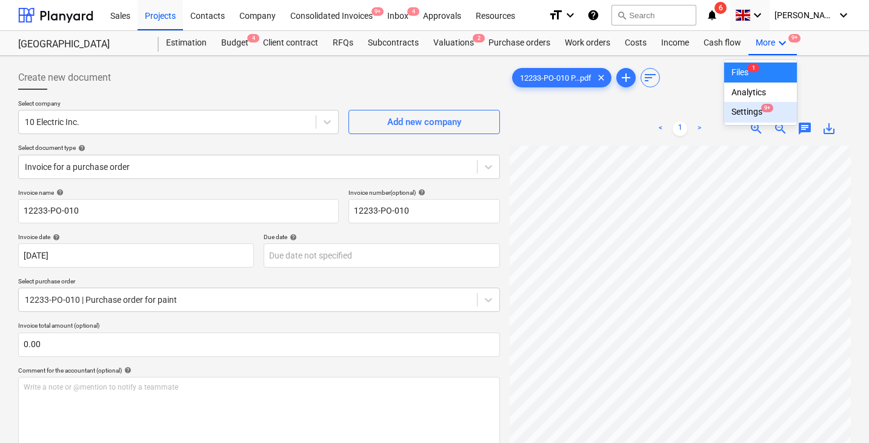
click at [732, 112] on div "Settings 9+" at bounding box center [761, 112] width 58 height 10
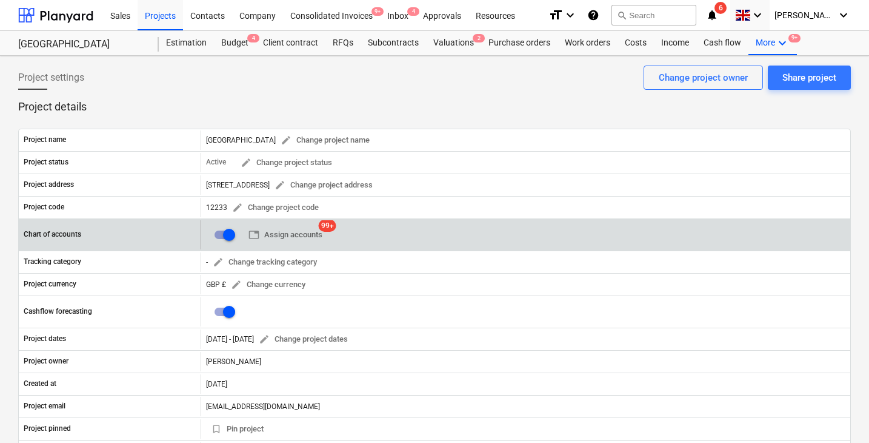
click at [233, 238] on input "checkbox" at bounding box center [229, 234] width 29 height 29
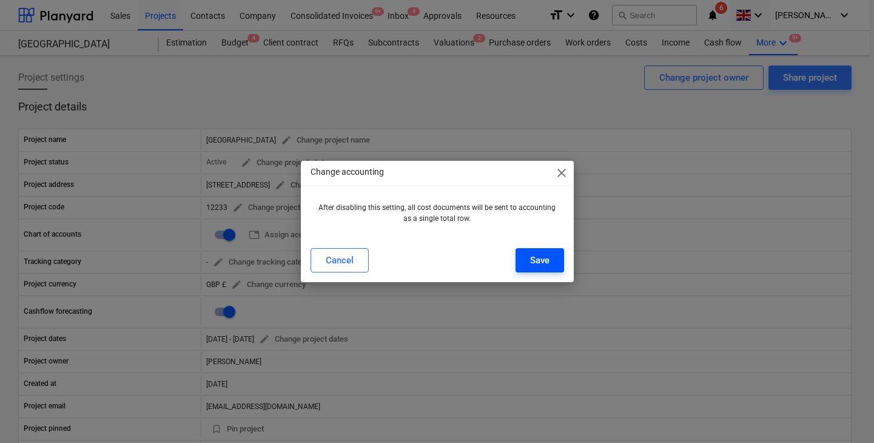
click at [530, 268] on button "Save" at bounding box center [539, 260] width 49 height 24
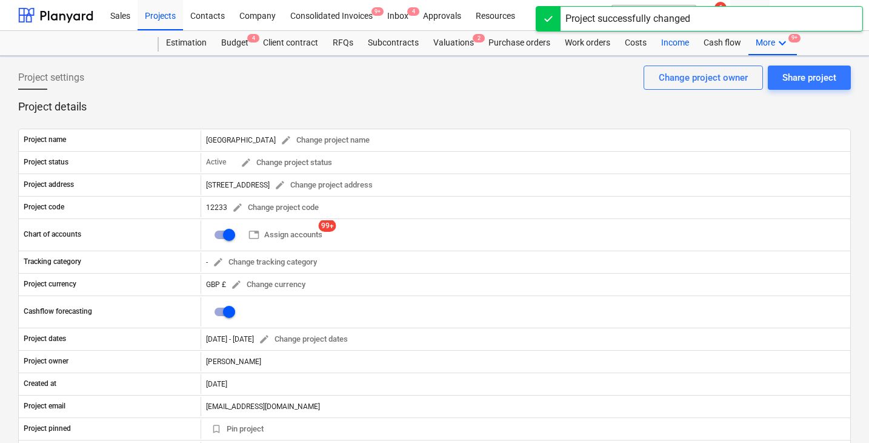
checkbox input "false"
click at [788, 33] on div "More keyboard_arrow_down 1" at bounding box center [773, 43] width 49 height 24
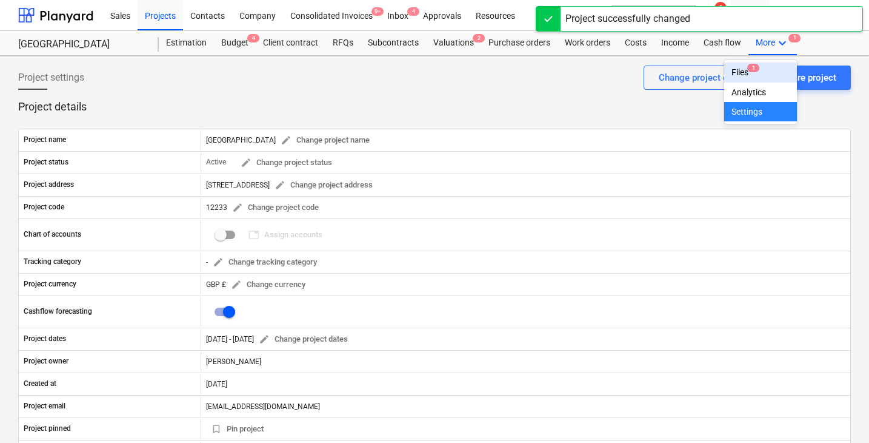
click at [757, 67] on span "1" at bounding box center [754, 68] width 12 height 8
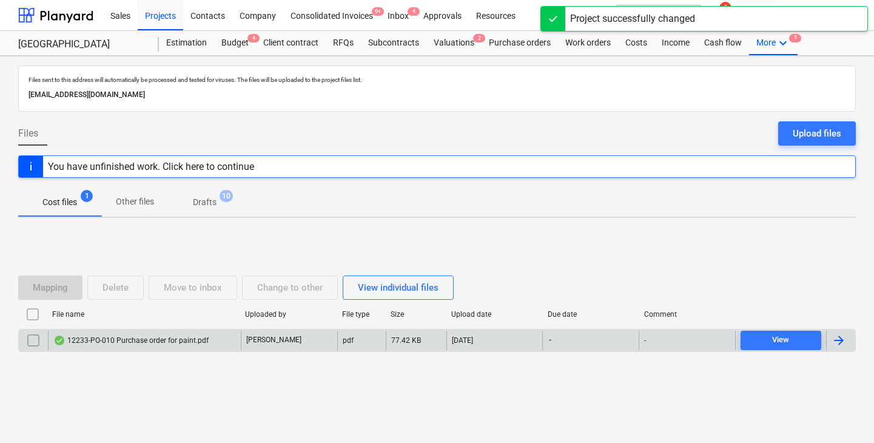
click at [166, 333] on div "12233-PO-010 Purchase order for paint.pdf" at bounding box center [144, 339] width 193 height 19
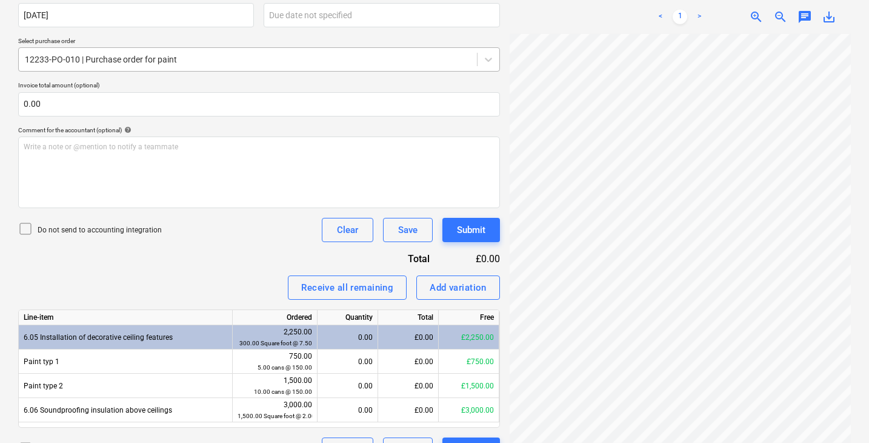
scroll to position [244, 0]
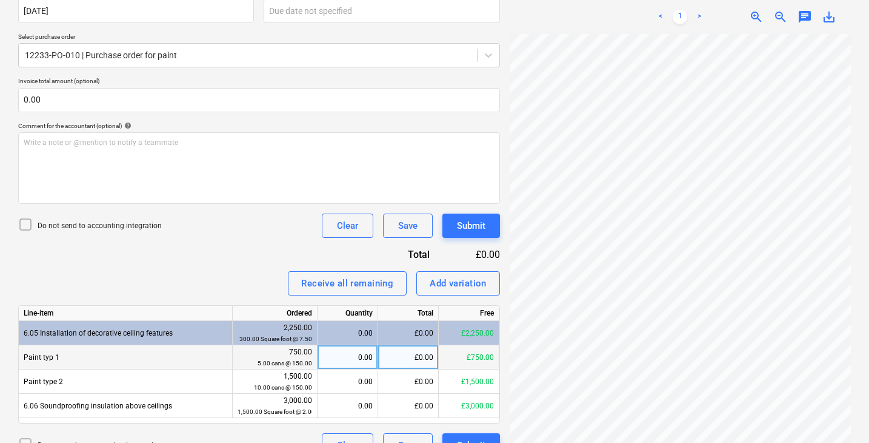
click at [348, 360] on div "0.00" at bounding box center [348, 357] width 50 height 24
type input "5"
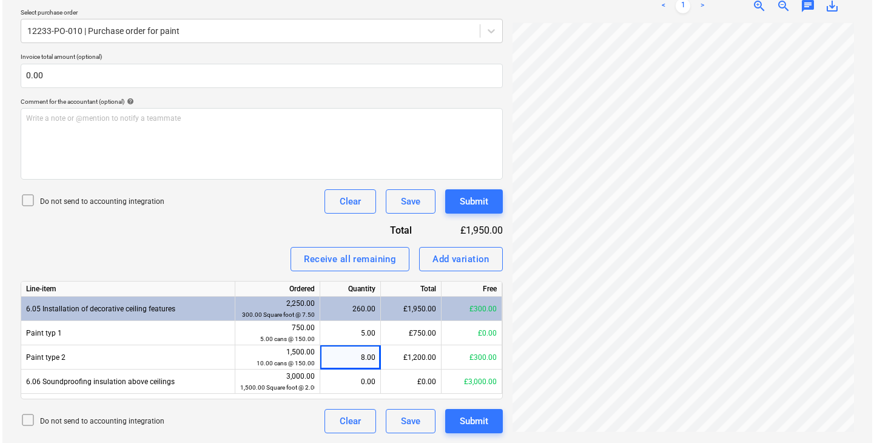
scroll to position [267, 0]
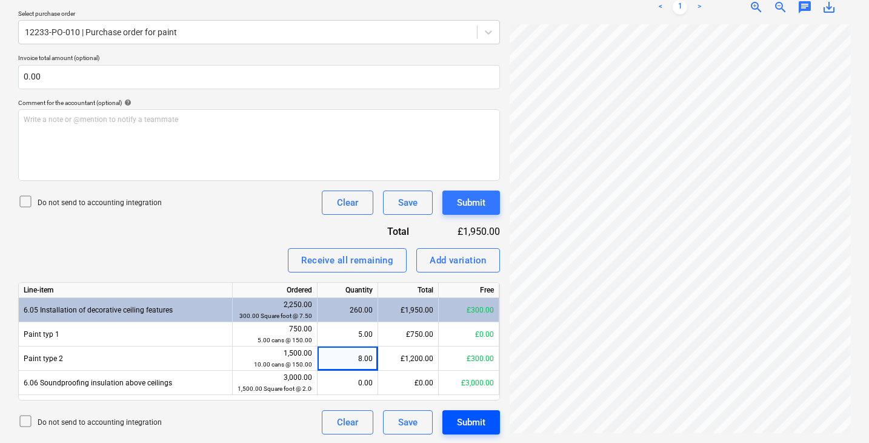
click at [470, 423] on div "Submit" at bounding box center [471, 422] width 28 height 16
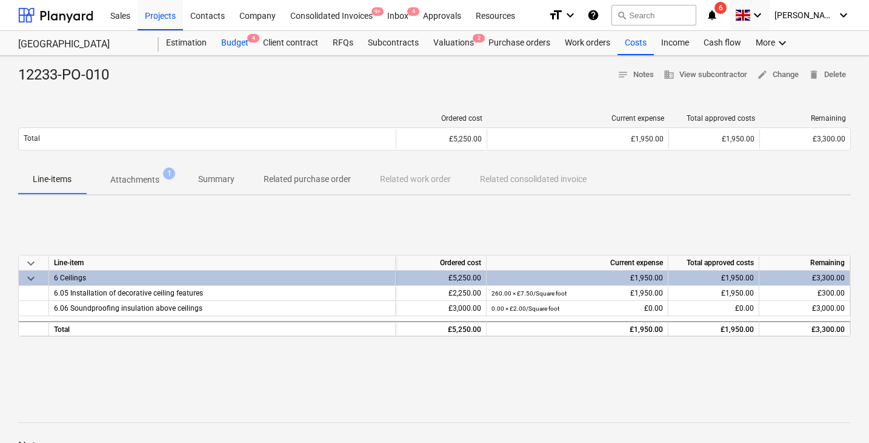
click at [235, 42] on div "Budget 4" at bounding box center [235, 43] width 42 height 24
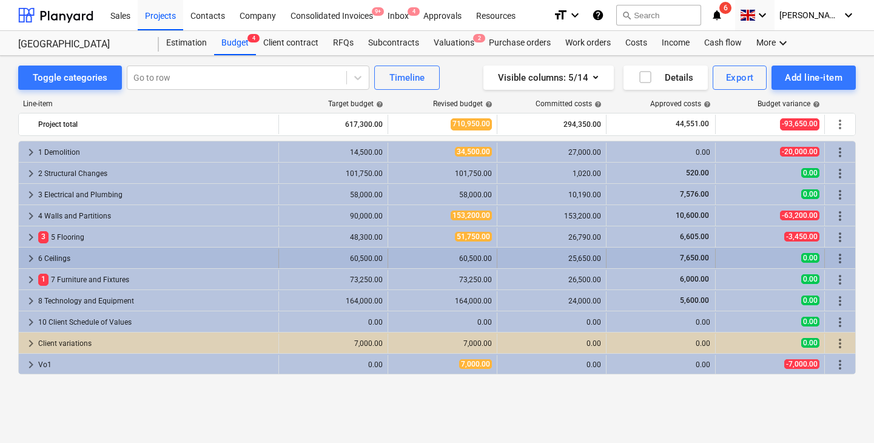
click at [30, 258] on span "keyboard_arrow_right" at bounding box center [31, 258] width 15 height 15
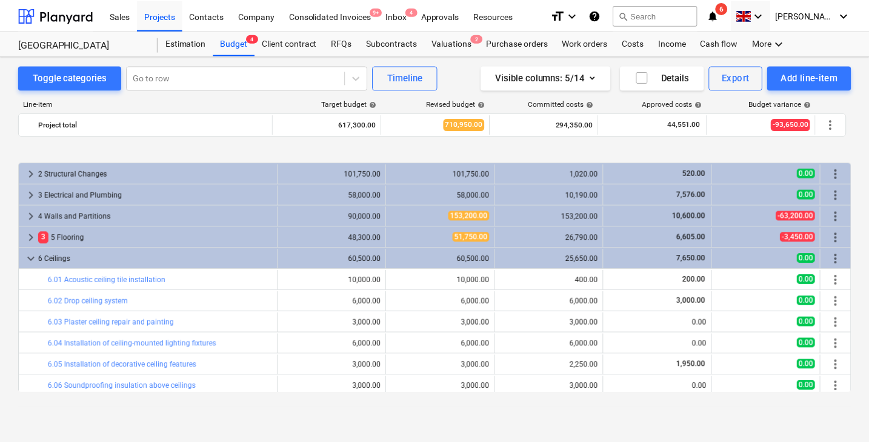
scroll to position [50, 0]
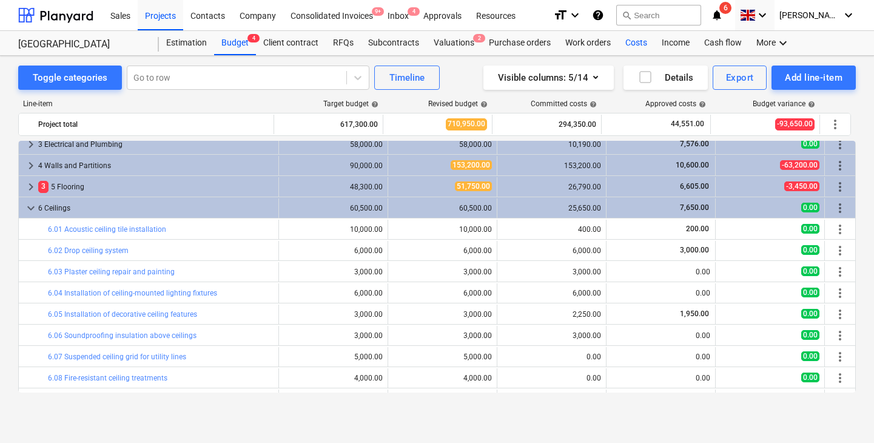
click at [629, 38] on div "Costs" at bounding box center [636, 43] width 36 height 24
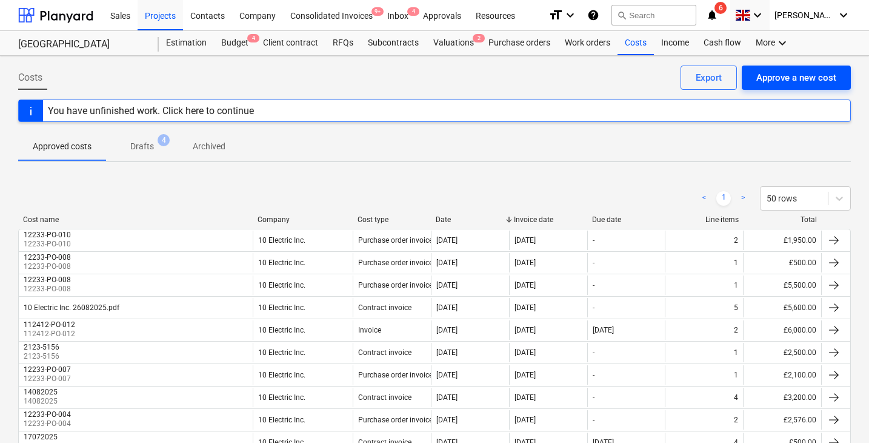
click at [802, 78] on div "Approve a new cost" at bounding box center [797, 78] width 80 height 16
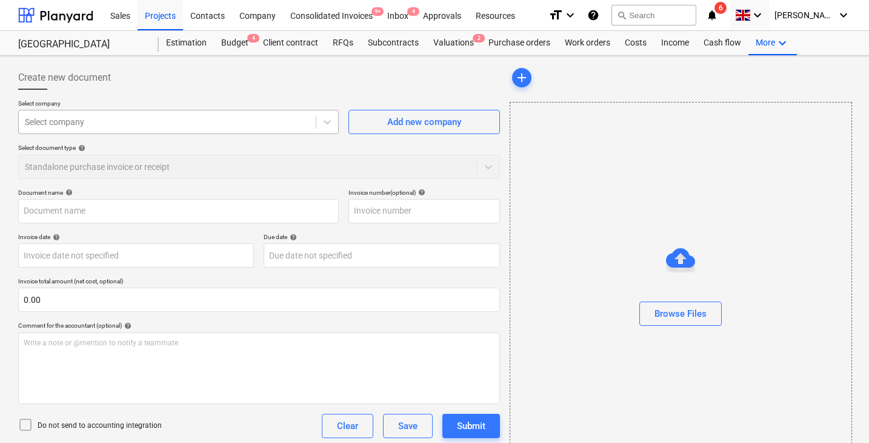
click at [232, 127] on div at bounding box center [167, 122] width 285 height 12
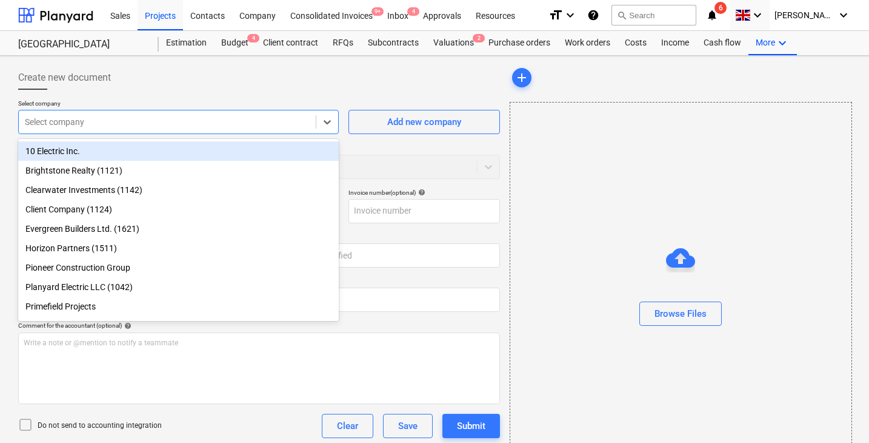
click at [199, 146] on div "10 Electric Inc." at bounding box center [178, 150] width 321 height 19
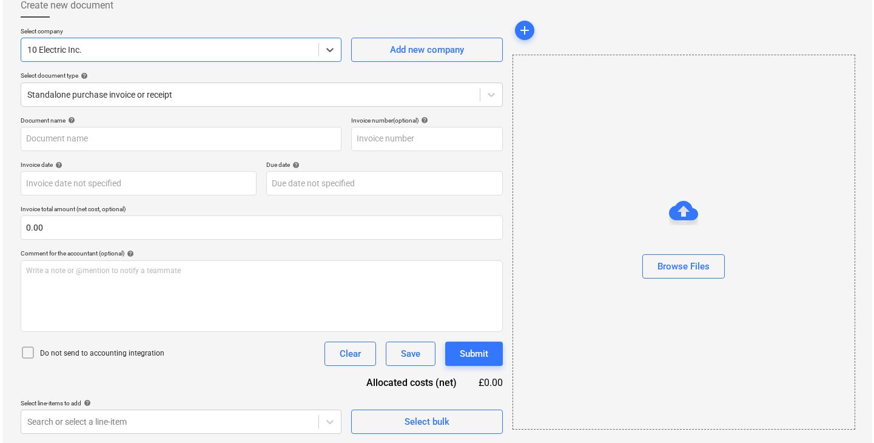
scroll to position [72, 0]
click at [370, 410] on button "Select bulk" at bounding box center [425, 422] width 152 height 24
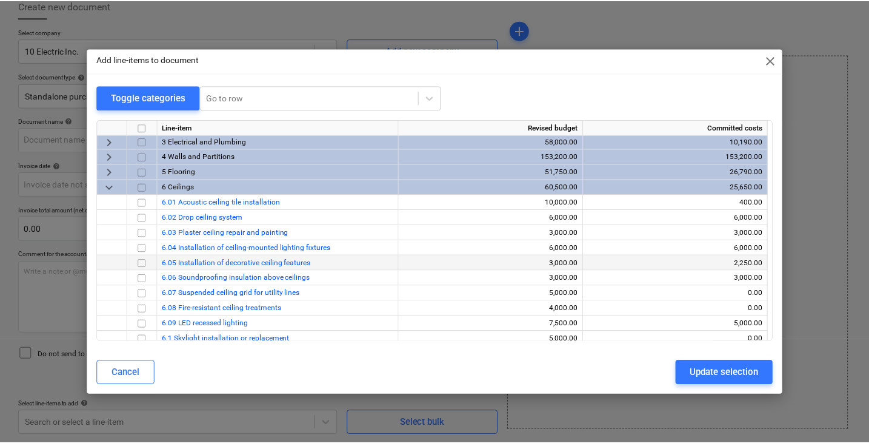
scroll to position [38, 0]
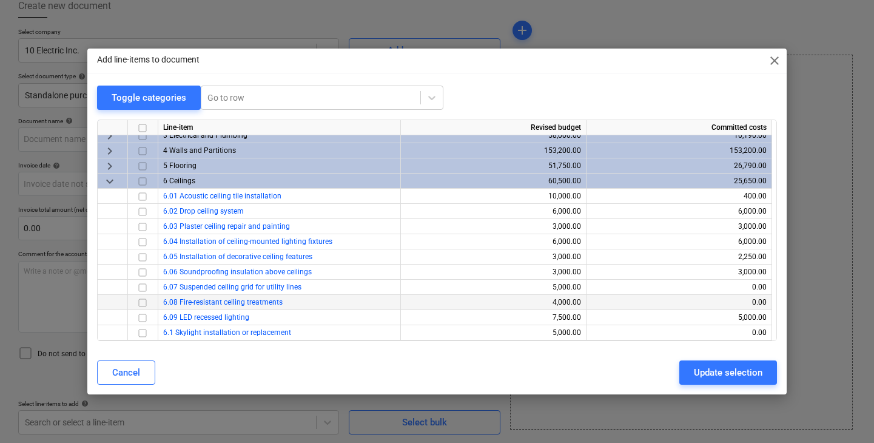
click at [141, 300] on input "checkbox" at bounding box center [142, 302] width 15 height 15
click at [711, 365] on div "Update selection" at bounding box center [728, 372] width 69 height 16
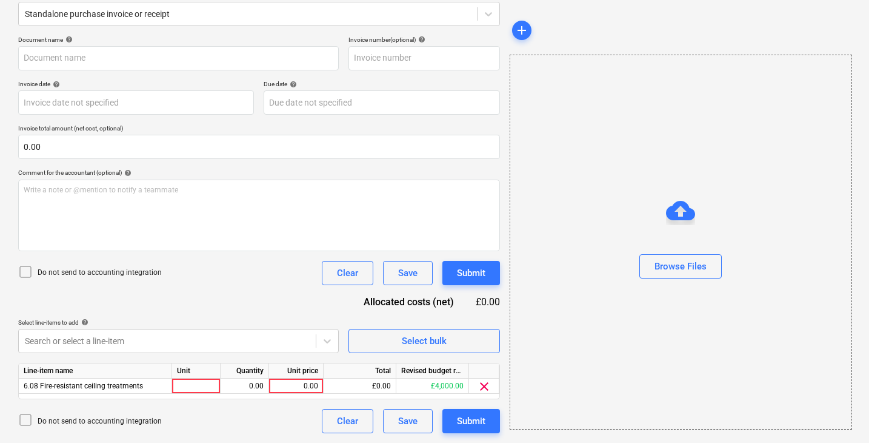
scroll to position [152, 0]
click at [298, 386] on div "0.00" at bounding box center [296, 387] width 44 height 15
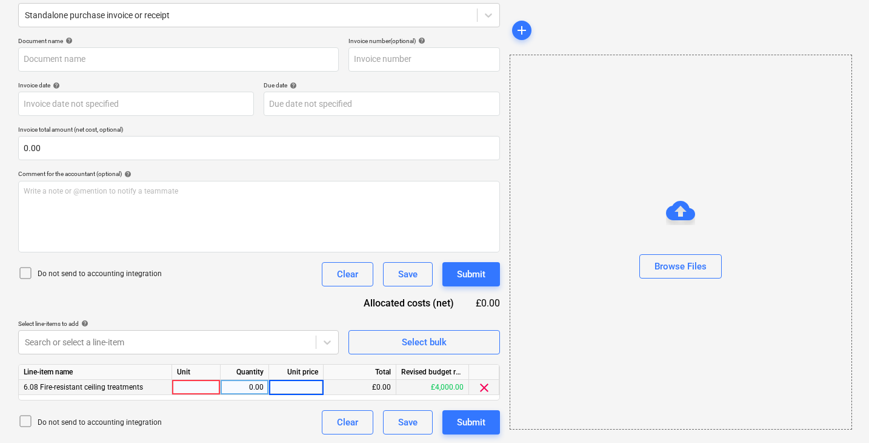
type input "6"
type input "500"
click at [245, 291] on div "Document name help Invoice number (optional) help Invoice date help Press the d…" at bounding box center [259, 235] width 482 height 397
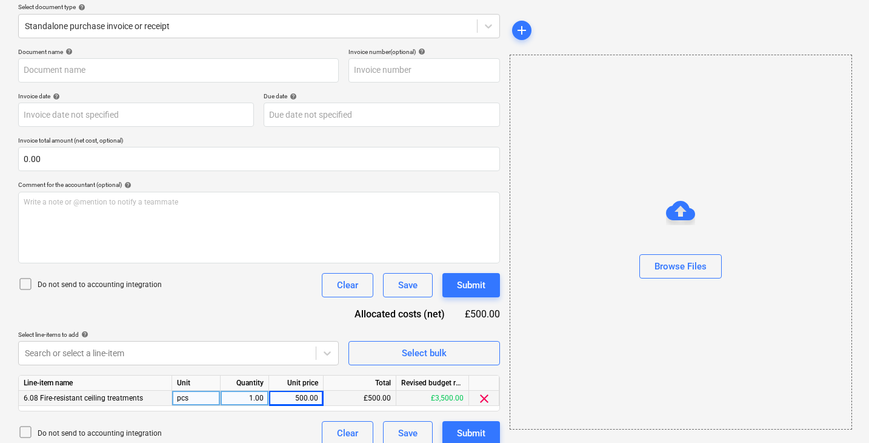
scroll to position [136, 0]
